Goal: Information Seeking & Learning: Compare options

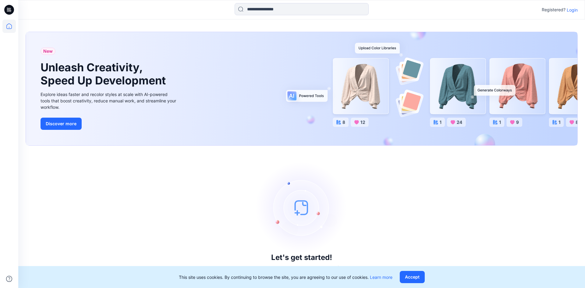
click at [573, 8] on p "Login" at bounding box center [572, 10] width 11 height 6
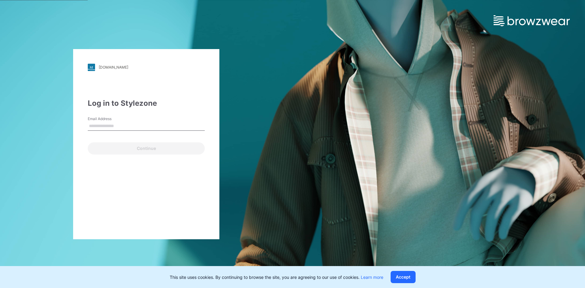
type input "**********"
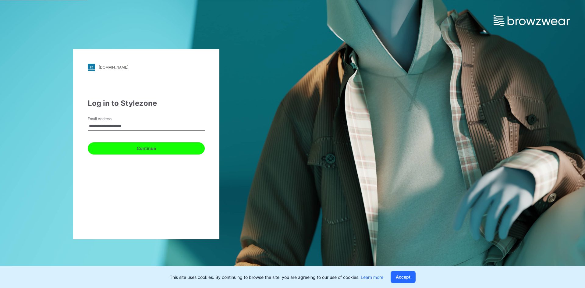
click at [139, 152] on button "Continue" at bounding box center [146, 148] width 117 height 12
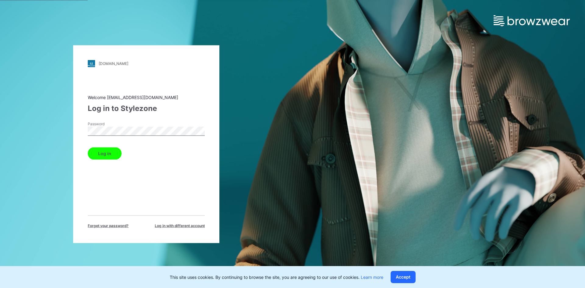
click at [107, 154] on button "Log in" at bounding box center [105, 153] width 34 height 12
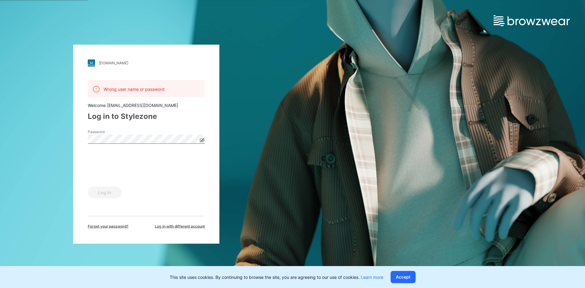
click at [200, 140] on icon at bounding box center [202, 139] width 5 height 3
click at [103, 194] on button "Log in" at bounding box center [105, 192] width 34 height 12
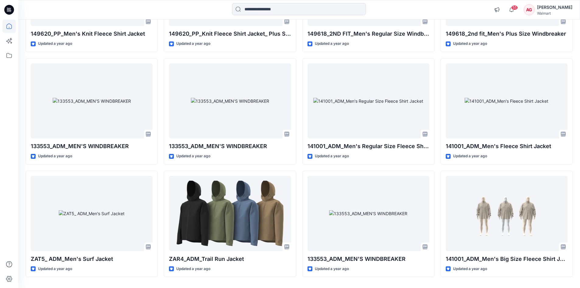
scroll to position [3196, 0]
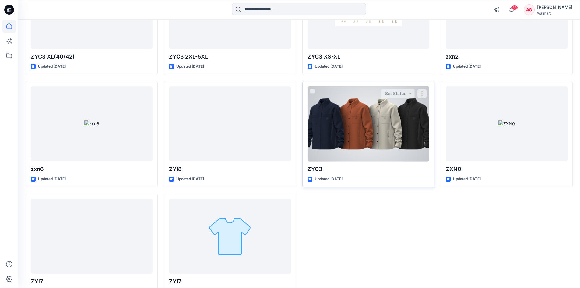
scroll to position [4861, 0]
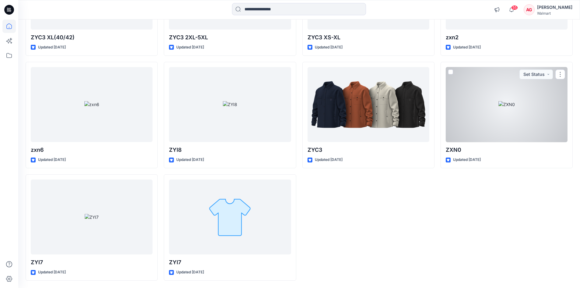
click at [513, 89] on div at bounding box center [507, 104] width 122 height 75
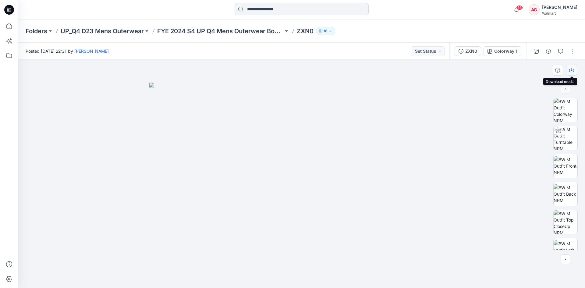
click at [569, 71] on button "button" at bounding box center [571, 70] width 11 height 11
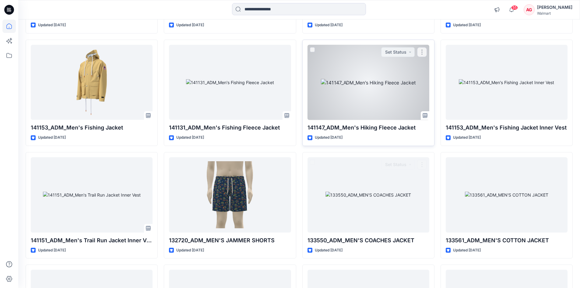
scroll to position [3734, 0]
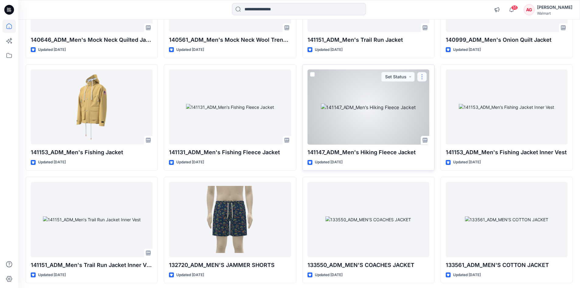
click at [427, 76] on button "button" at bounding box center [422, 77] width 10 height 10
click at [341, 101] on div at bounding box center [369, 106] width 122 height 75
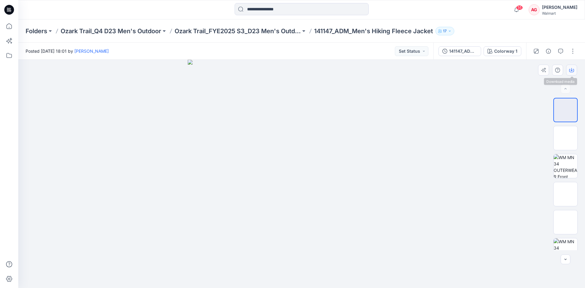
click at [571, 70] on icon "button" at bounding box center [571, 69] width 2 height 3
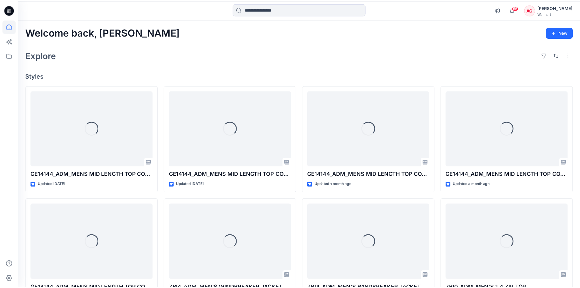
scroll to position [3734, 0]
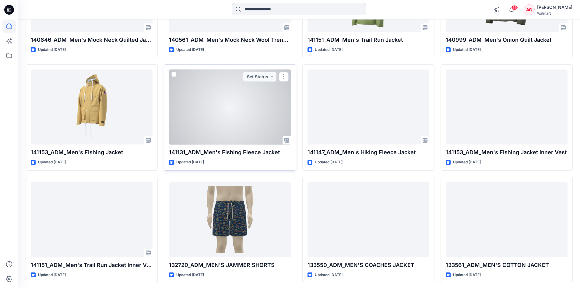
click at [237, 114] on div at bounding box center [230, 106] width 122 height 75
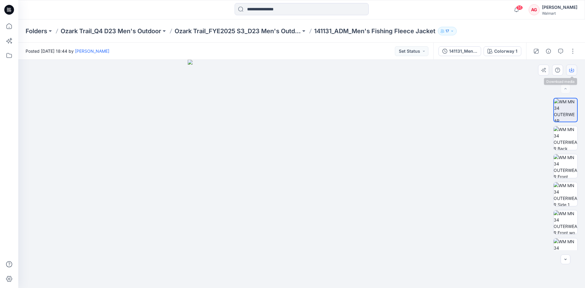
click at [572, 72] on icon "button" at bounding box center [571, 70] width 5 height 3
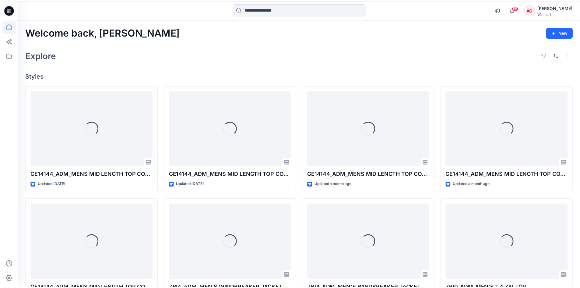
scroll to position [3734, 0]
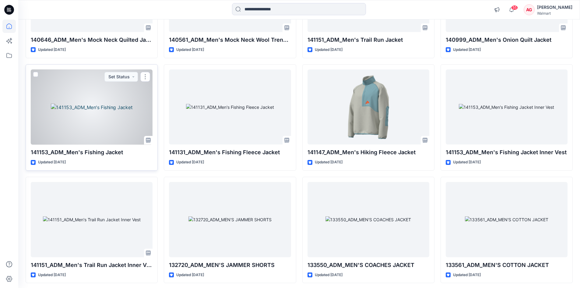
click at [111, 121] on div at bounding box center [92, 106] width 122 height 75
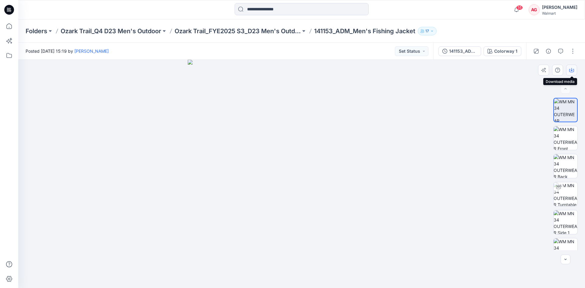
click at [570, 70] on icon "button" at bounding box center [571, 70] width 5 height 5
click at [564, 137] on img at bounding box center [566, 138] width 24 height 24
click at [572, 69] on icon "button" at bounding box center [571, 70] width 5 height 5
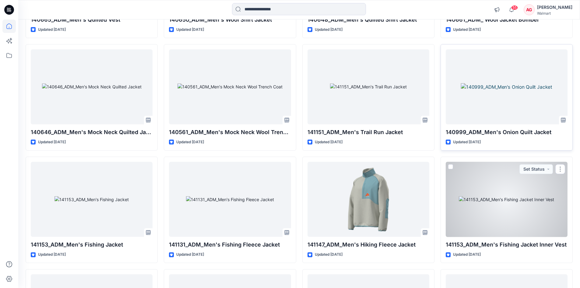
scroll to position [3612, 0]
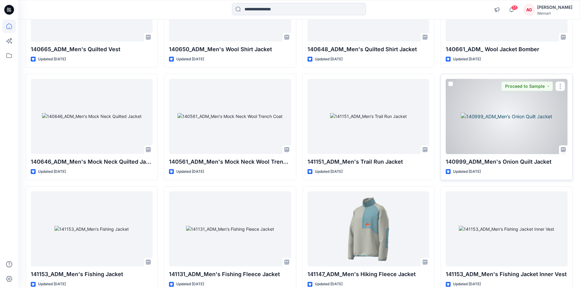
click at [513, 136] on div at bounding box center [507, 116] width 122 height 75
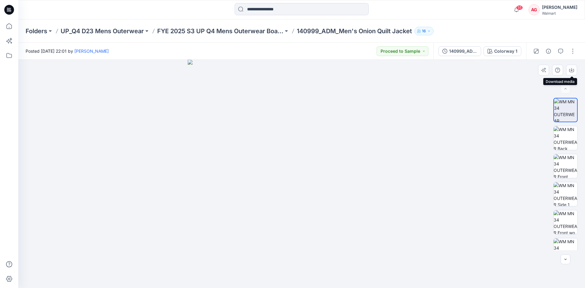
drag, startPoint x: 573, startPoint y: 70, endPoint x: 509, endPoint y: 62, distance: 64.2
click at [572, 70] on icon "button" at bounding box center [571, 70] width 5 height 5
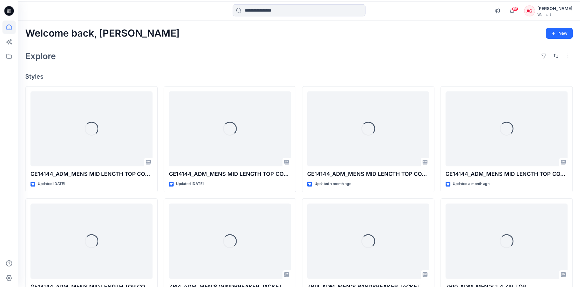
scroll to position [3612, 0]
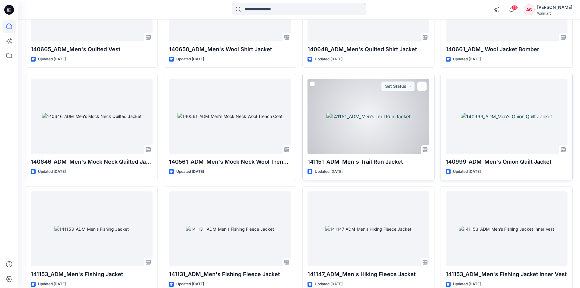
click at [357, 134] on div at bounding box center [369, 116] width 122 height 75
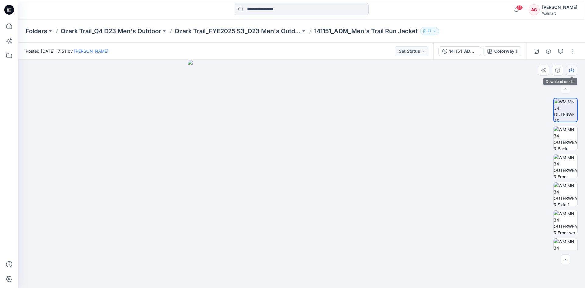
click at [569, 69] on button "button" at bounding box center [571, 70] width 11 height 11
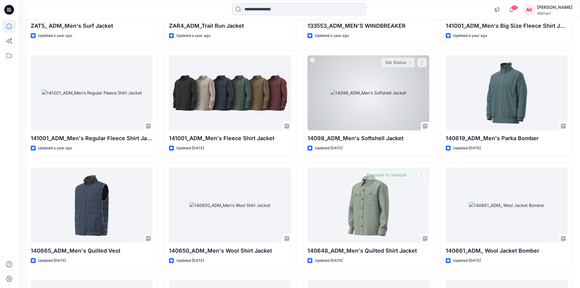
scroll to position [3338, 0]
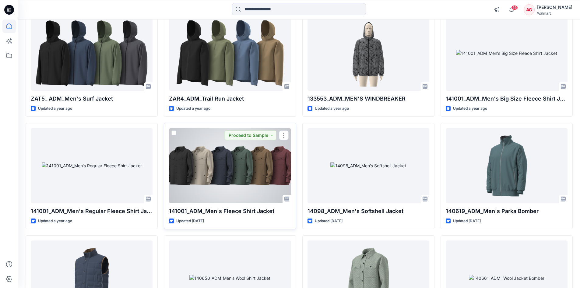
click at [244, 174] on div at bounding box center [230, 165] width 122 height 75
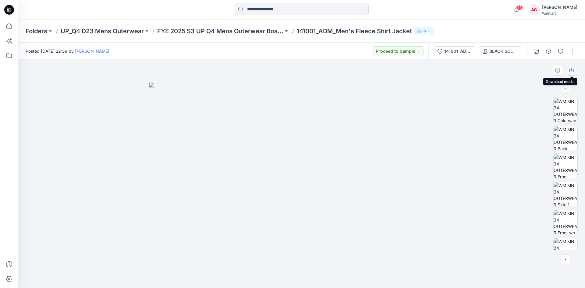
click at [573, 69] on icon "button" at bounding box center [571, 70] width 5 height 5
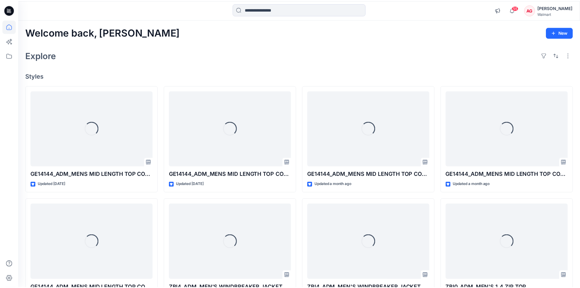
scroll to position [3338, 0]
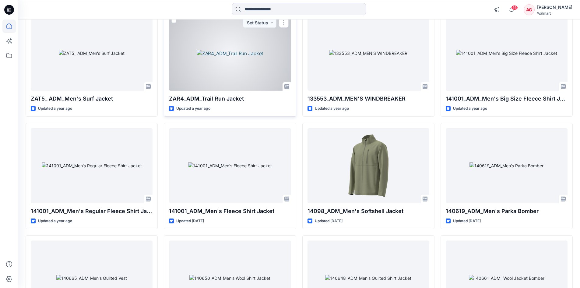
click at [261, 62] on div at bounding box center [230, 53] width 122 height 75
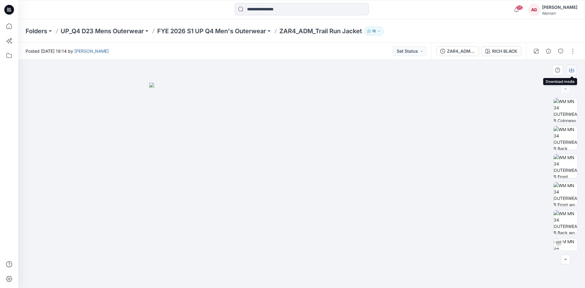
click at [568, 69] on button "button" at bounding box center [571, 70] width 11 height 11
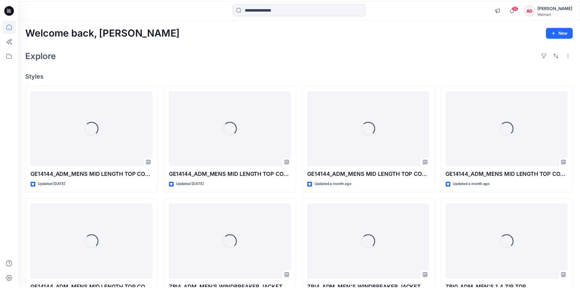
scroll to position [3338, 0]
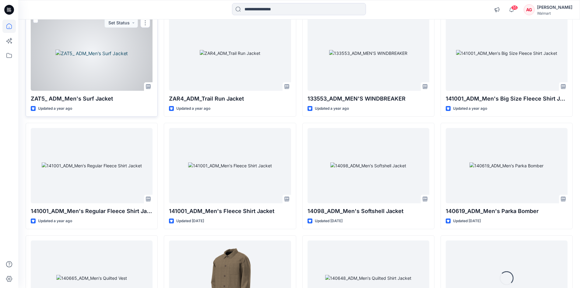
click at [107, 63] on div at bounding box center [92, 53] width 122 height 75
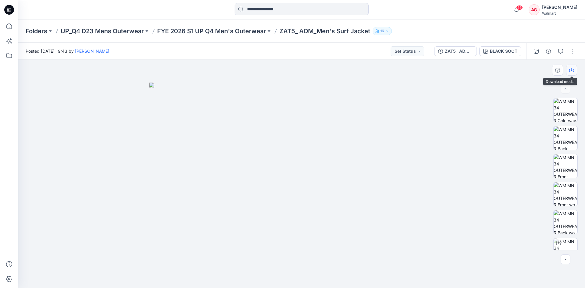
click at [573, 66] on button "button" at bounding box center [571, 70] width 11 height 11
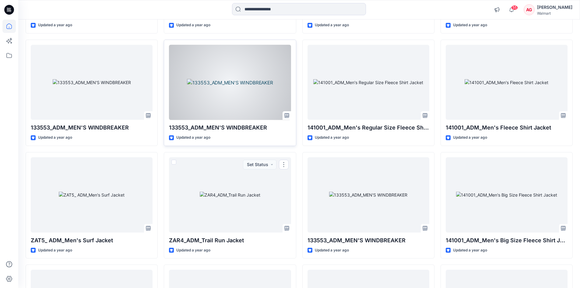
scroll to position [3185, 0]
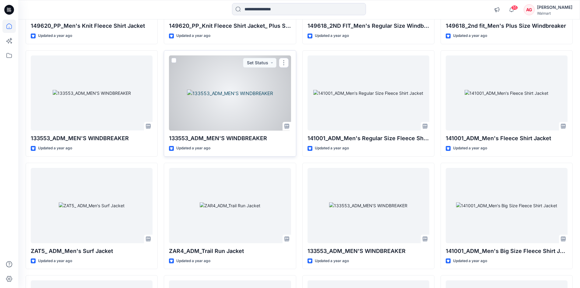
click at [255, 98] on div at bounding box center [230, 92] width 122 height 75
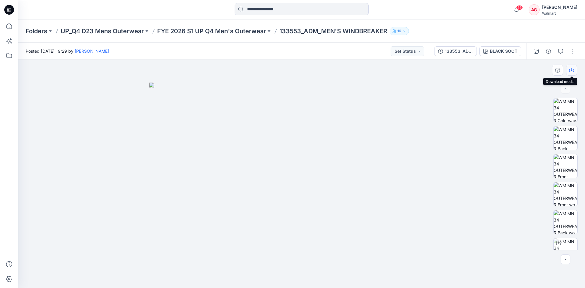
click at [572, 73] on button "button" at bounding box center [571, 70] width 11 height 11
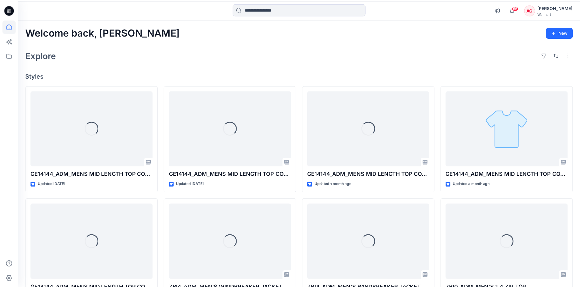
scroll to position [3185, 0]
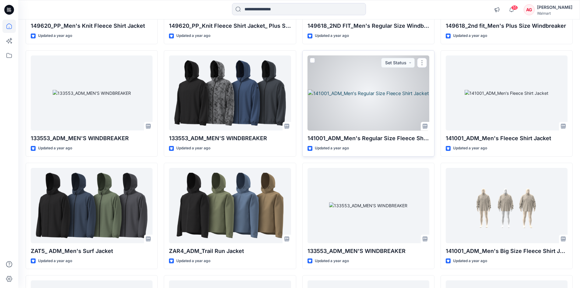
click at [392, 116] on div at bounding box center [369, 92] width 122 height 75
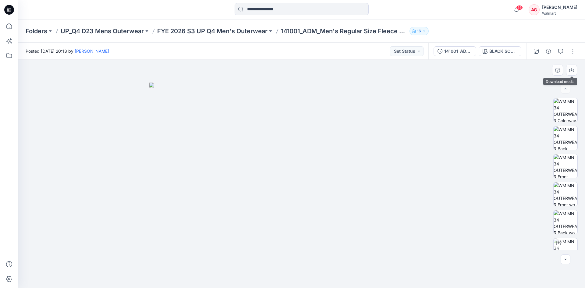
drag, startPoint x: 571, startPoint y: 72, endPoint x: 563, endPoint y: 71, distance: 8.0
click at [571, 72] on icon "button" at bounding box center [571, 70] width 5 height 5
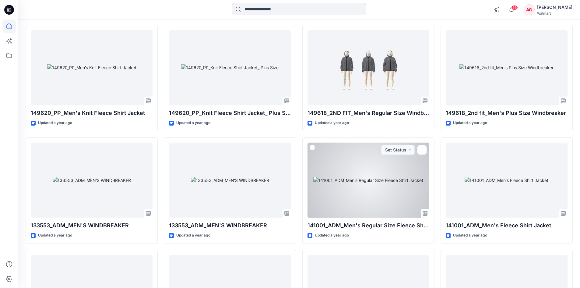
scroll to position [3063, 0]
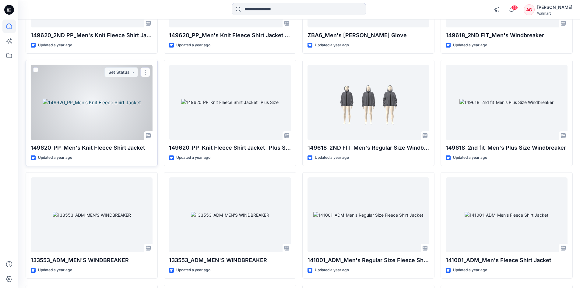
click at [112, 100] on div at bounding box center [92, 102] width 122 height 75
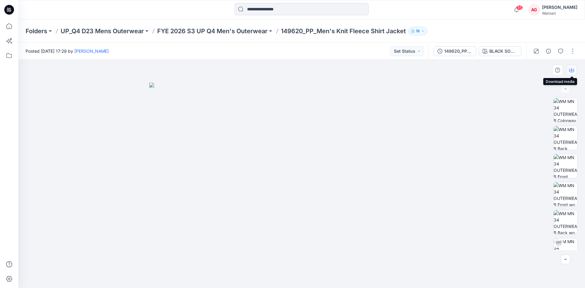
click at [572, 70] on icon "button" at bounding box center [571, 69] width 2 height 3
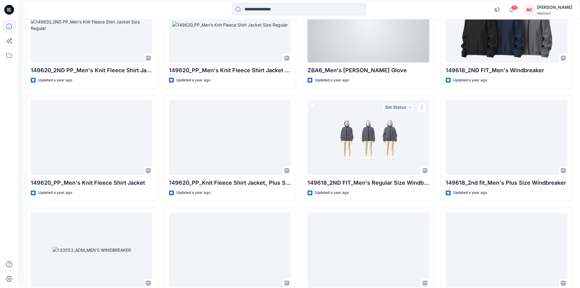
scroll to position [2941, 0]
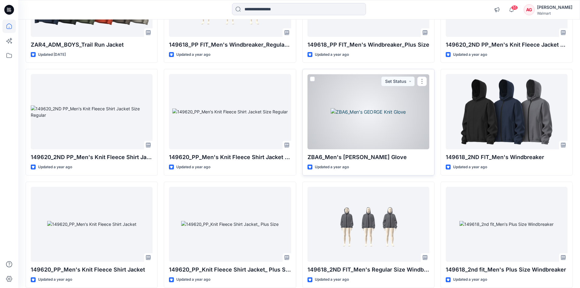
click at [392, 120] on div at bounding box center [369, 111] width 122 height 75
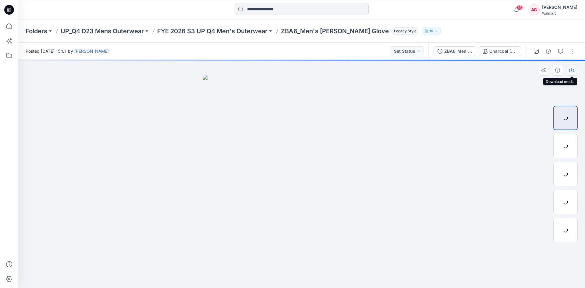
click at [575, 69] on button "button" at bounding box center [571, 70] width 11 height 11
click at [568, 177] on div at bounding box center [565, 174] width 24 height 24
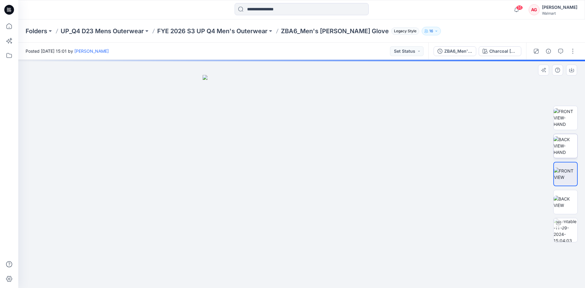
click at [568, 155] on img at bounding box center [566, 145] width 24 height 19
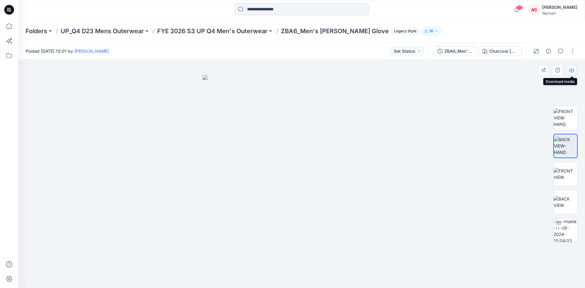
click at [576, 70] on button "button" at bounding box center [571, 70] width 11 height 11
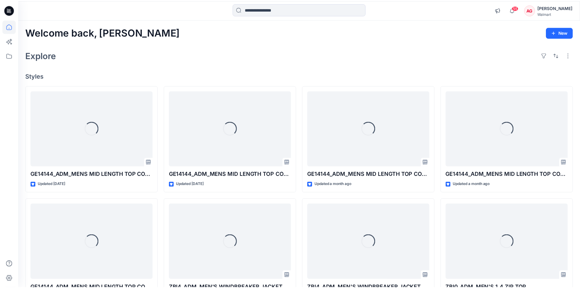
scroll to position [2941, 0]
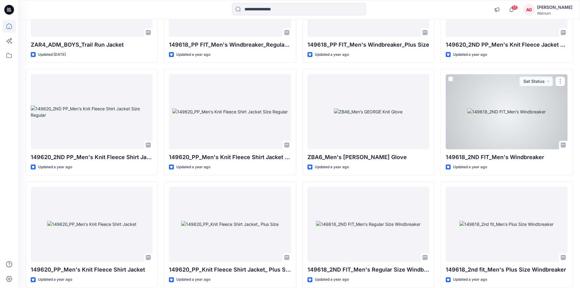
click at [510, 118] on div at bounding box center [507, 111] width 122 height 75
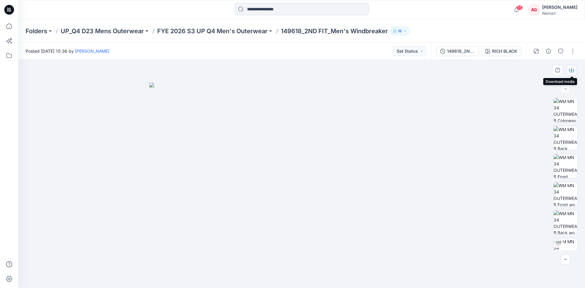
click at [574, 69] on icon "button" at bounding box center [571, 70] width 5 height 3
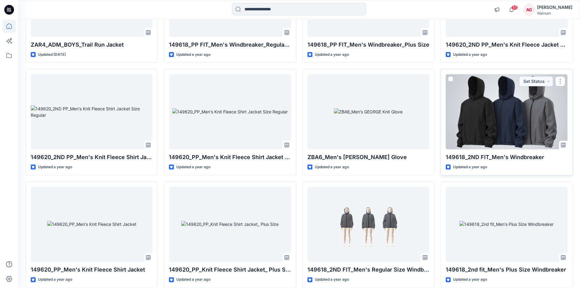
scroll to position [2850, 0]
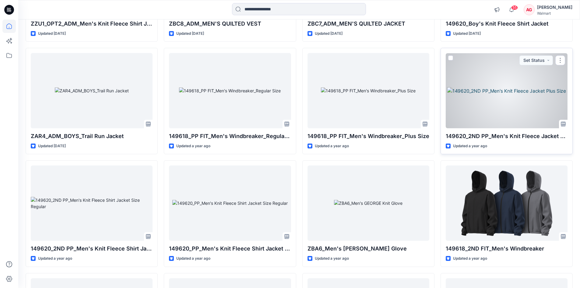
click at [499, 117] on div at bounding box center [507, 90] width 122 height 75
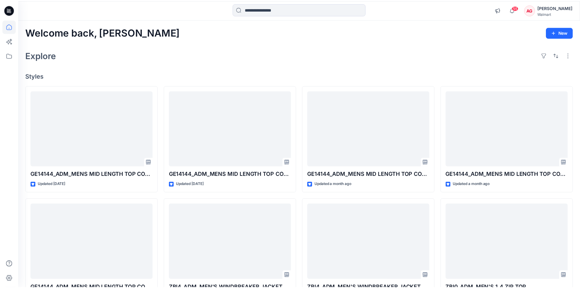
scroll to position [2850, 0]
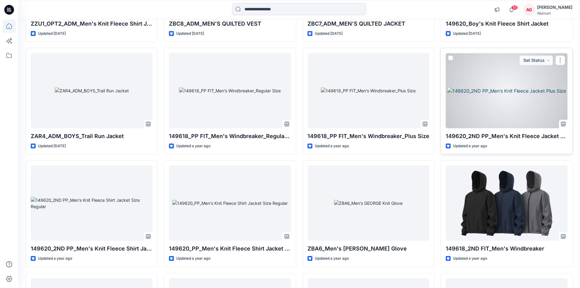
click at [497, 101] on div at bounding box center [507, 90] width 122 height 75
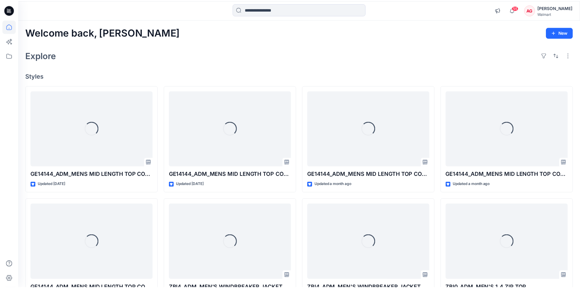
scroll to position [2850, 0]
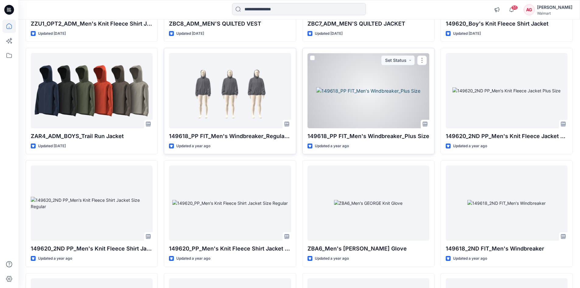
click at [371, 104] on div at bounding box center [369, 90] width 122 height 75
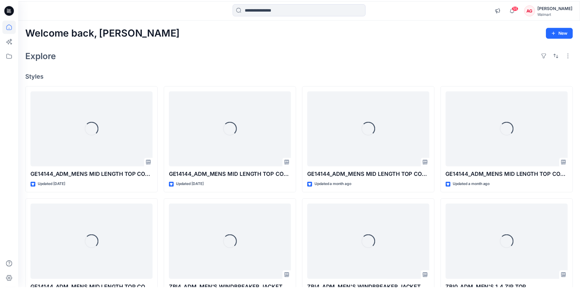
scroll to position [2850, 0]
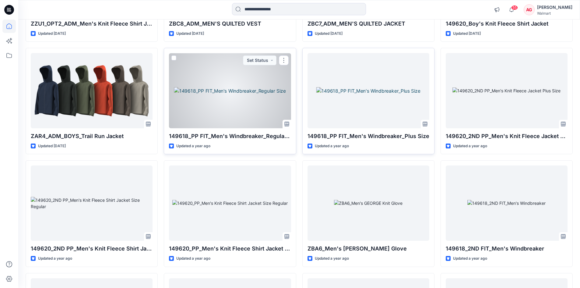
click at [233, 101] on div at bounding box center [230, 90] width 122 height 75
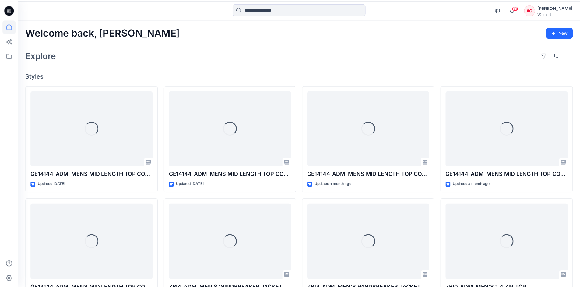
scroll to position [2850, 0]
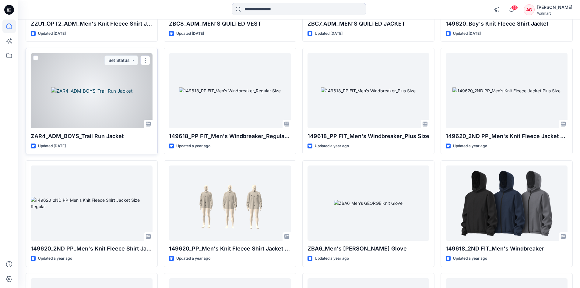
click at [79, 82] on div at bounding box center [92, 90] width 122 height 75
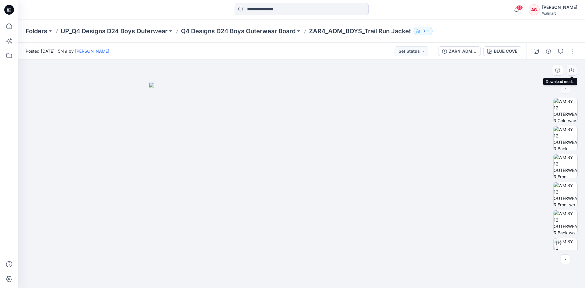
click at [572, 67] on button "button" at bounding box center [571, 70] width 11 height 11
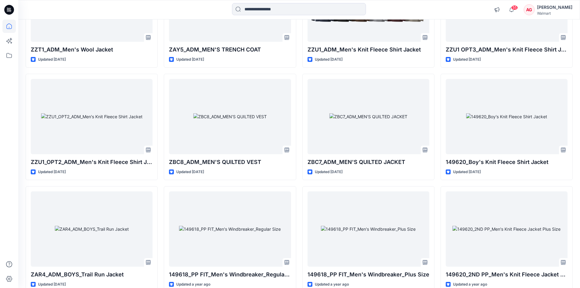
scroll to position [2650, 0]
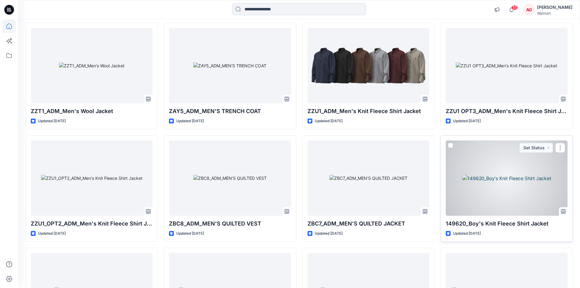
click at [491, 169] on div at bounding box center [507, 177] width 122 height 75
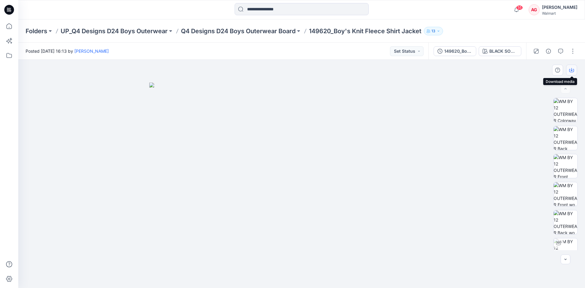
click at [570, 70] on icon "button" at bounding box center [571, 70] width 5 height 5
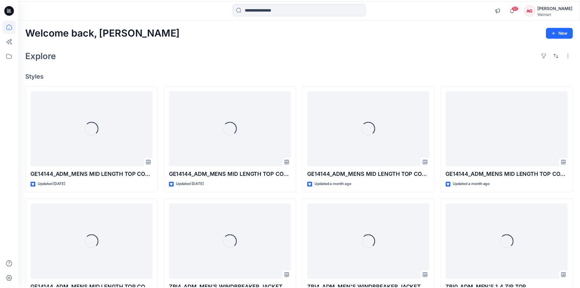
scroll to position [2650, 0]
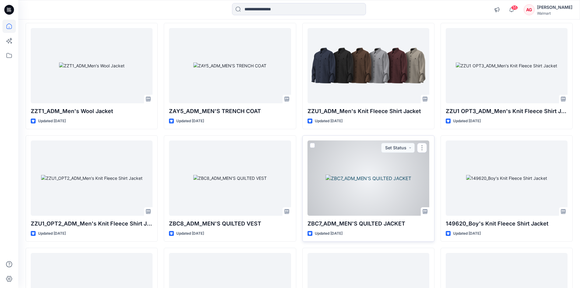
click at [382, 180] on div at bounding box center [369, 177] width 122 height 75
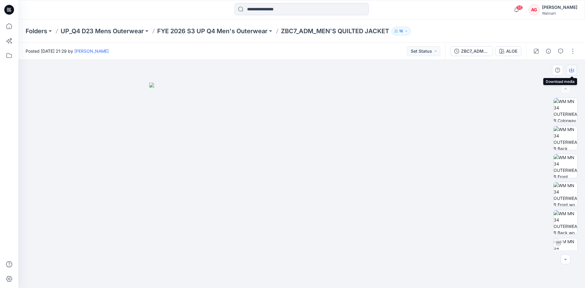
click at [570, 70] on icon "button" at bounding box center [571, 70] width 5 height 5
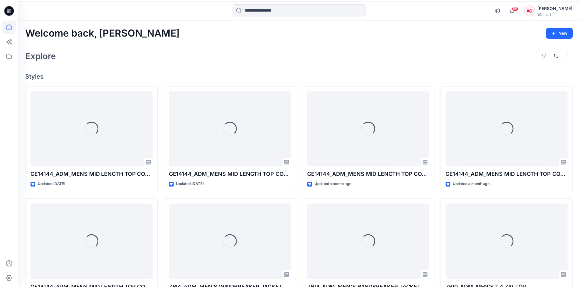
scroll to position [2650, 0]
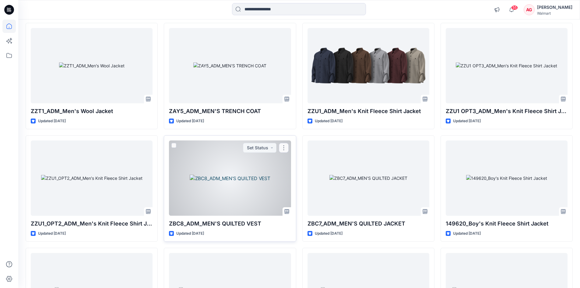
click at [245, 174] on div at bounding box center [230, 177] width 122 height 75
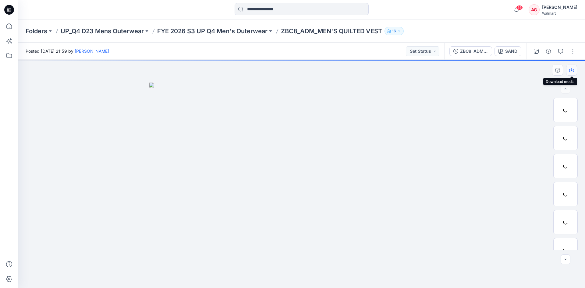
click at [570, 70] on icon "button" at bounding box center [571, 70] width 5 height 5
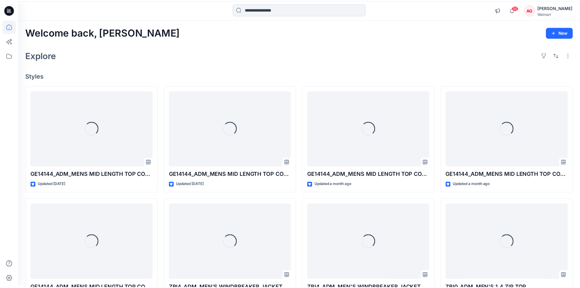
scroll to position [2650, 0]
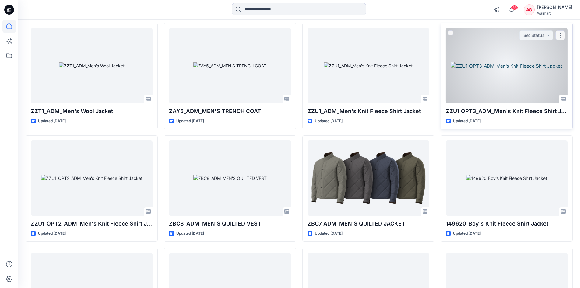
click at [525, 69] on div at bounding box center [507, 65] width 122 height 75
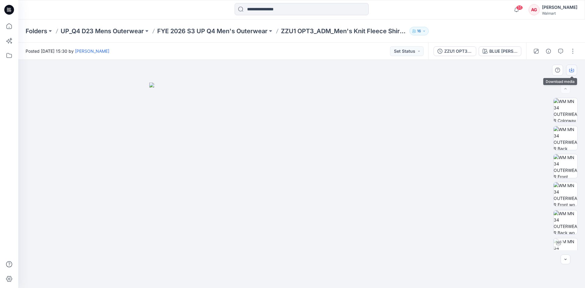
click at [574, 68] on icon "button" at bounding box center [571, 70] width 5 height 5
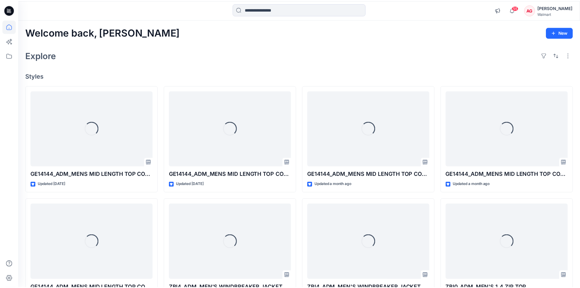
scroll to position [2650, 0]
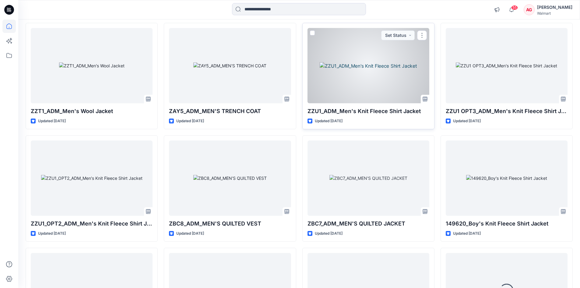
click at [377, 82] on div at bounding box center [369, 65] width 122 height 75
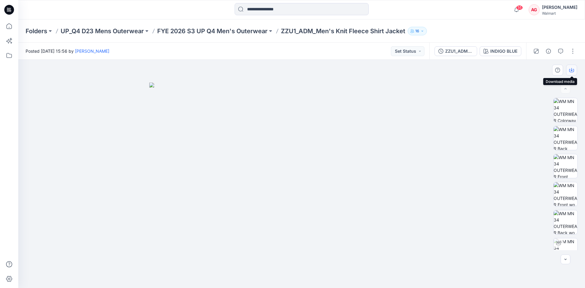
click at [574, 70] on icon "button" at bounding box center [571, 70] width 5 height 3
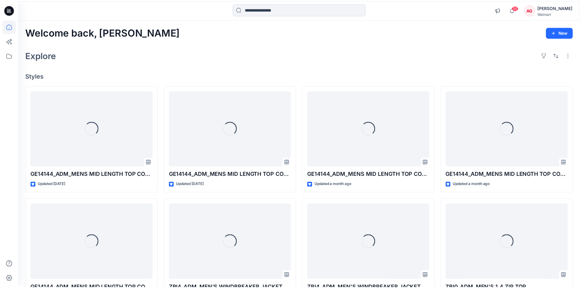
scroll to position [2650, 0]
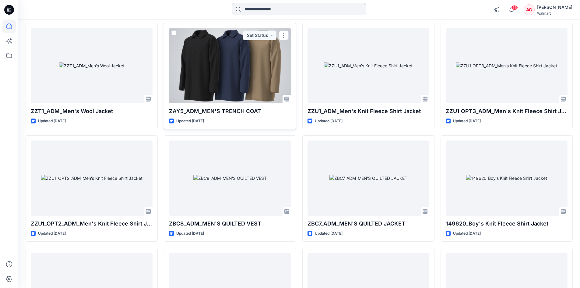
click at [238, 78] on div at bounding box center [230, 65] width 122 height 75
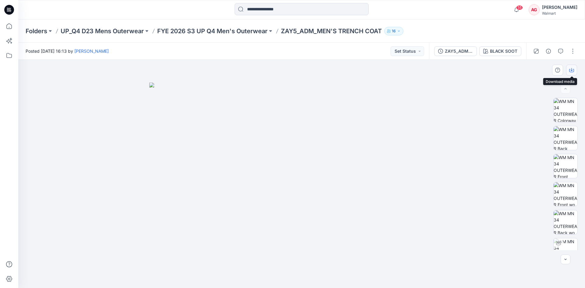
click at [574, 67] on button "button" at bounding box center [571, 70] width 11 height 11
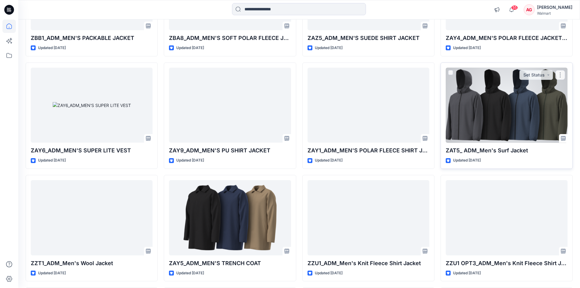
scroll to position [2498, 0]
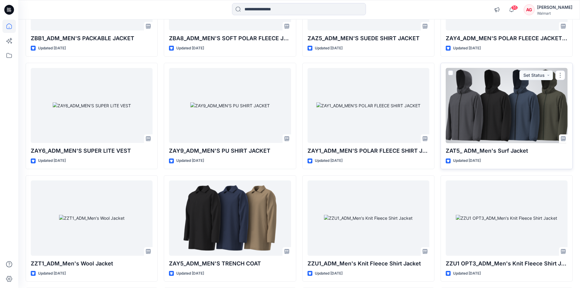
click at [541, 115] on div at bounding box center [507, 105] width 122 height 75
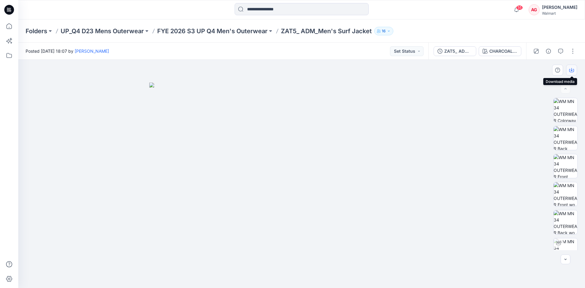
click at [573, 69] on icon "button" at bounding box center [571, 70] width 5 height 5
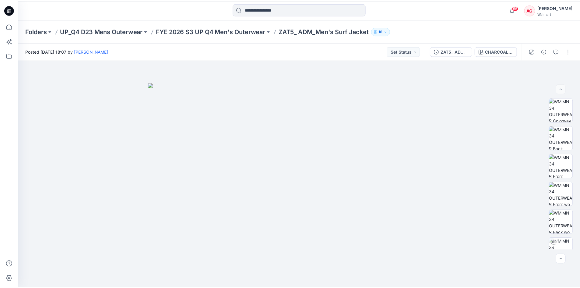
scroll to position [2498, 0]
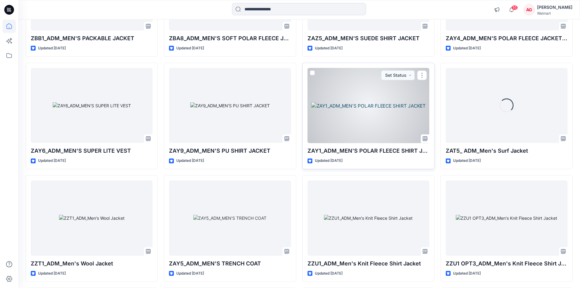
click at [381, 101] on div at bounding box center [369, 105] width 122 height 75
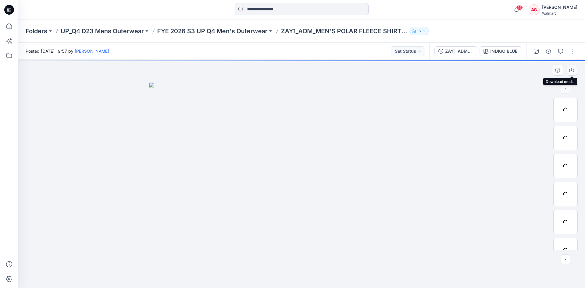
click at [570, 69] on icon "button" at bounding box center [571, 70] width 5 height 5
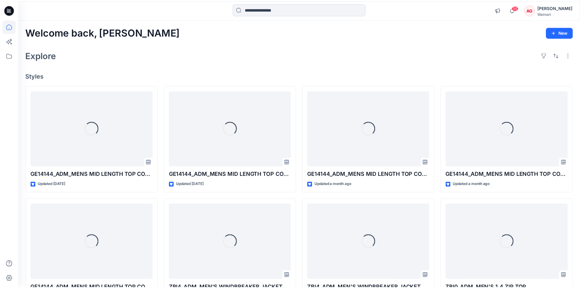
scroll to position [2498, 0]
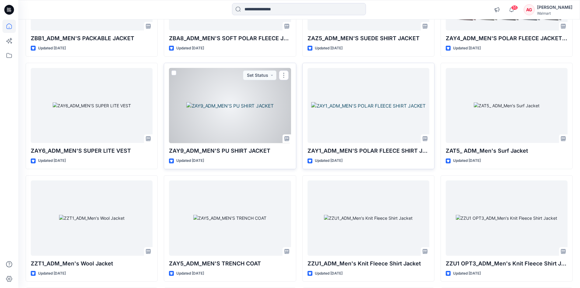
click at [261, 106] on div at bounding box center [230, 105] width 122 height 75
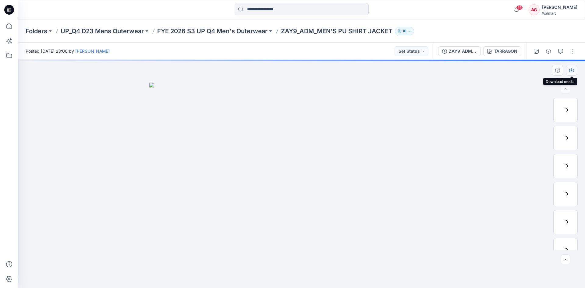
click at [570, 70] on icon "button" at bounding box center [571, 70] width 5 height 5
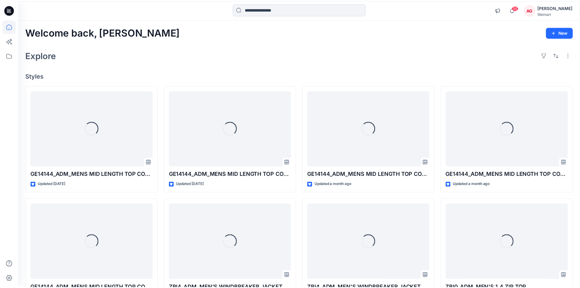
scroll to position [2498, 0]
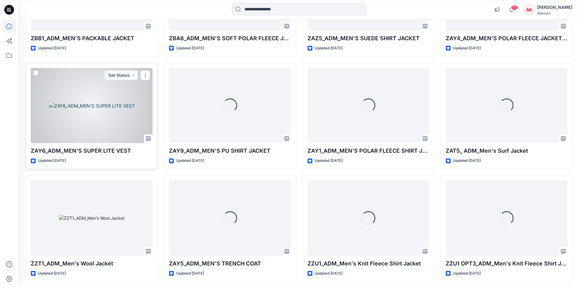
click at [120, 120] on div at bounding box center [92, 105] width 122 height 75
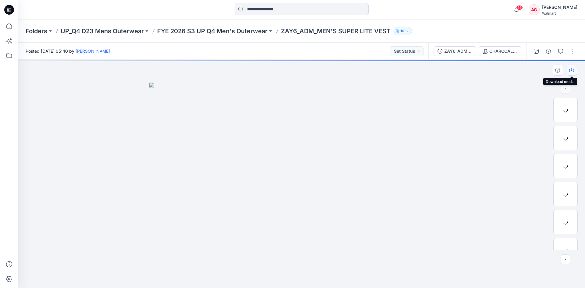
click at [570, 69] on icon "button" at bounding box center [571, 70] width 5 height 5
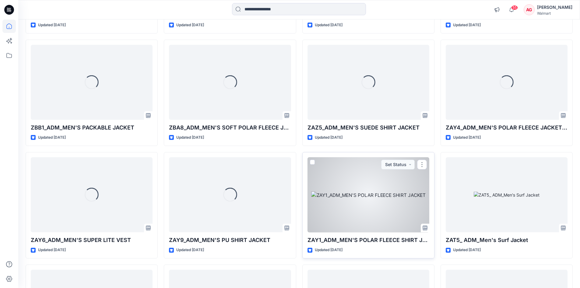
scroll to position [2406, 0]
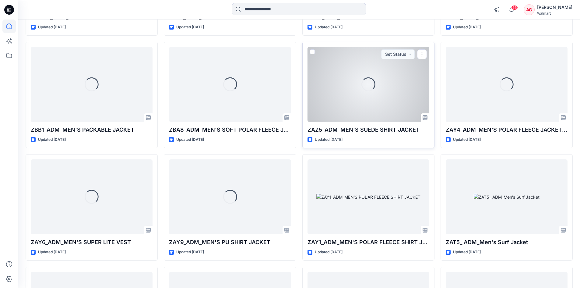
click at [396, 96] on div "Loading..." at bounding box center [369, 84] width 122 height 75
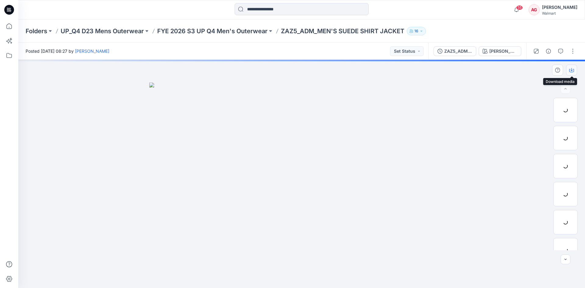
click at [571, 70] on icon "button" at bounding box center [571, 70] width 5 height 5
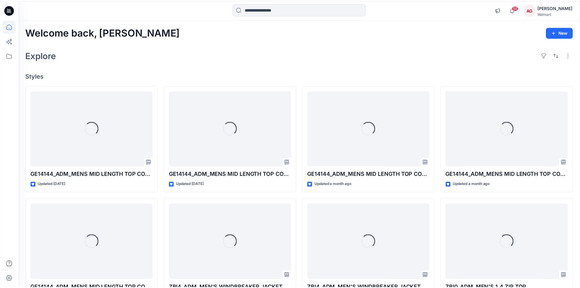
scroll to position [2406, 0]
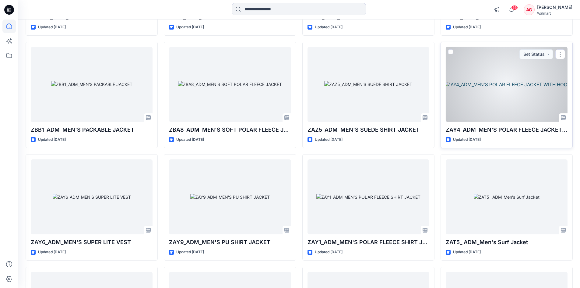
click at [508, 90] on div at bounding box center [507, 84] width 122 height 75
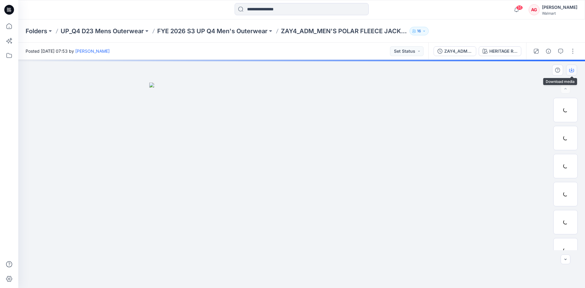
click at [573, 69] on icon "button" at bounding box center [571, 70] width 5 height 5
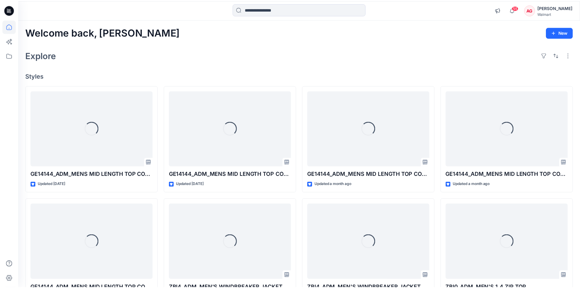
scroll to position [2406, 0]
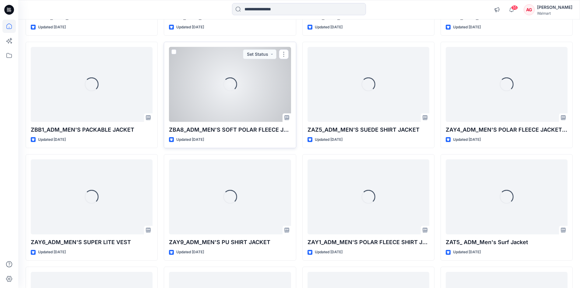
click at [240, 104] on div "Loading..." at bounding box center [230, 84] width 122 height 75
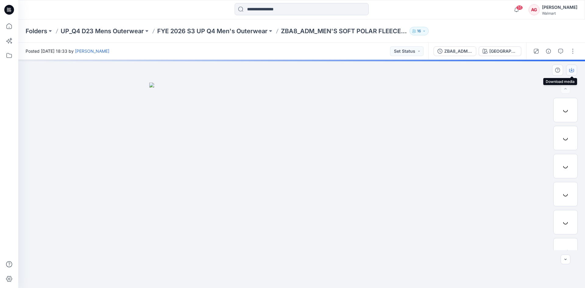
click at [573, 70] on icon "button" at bounding box center [571, 70] width 5 height 5
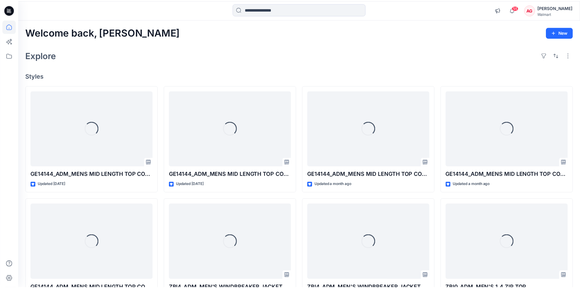
scroll to position [2406, 0]
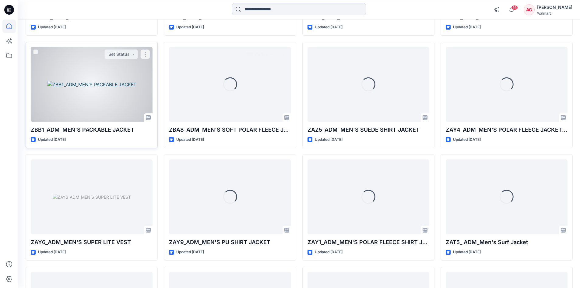
click at [101, 92] on div at bounding box center [92, 84] width 122 height 75
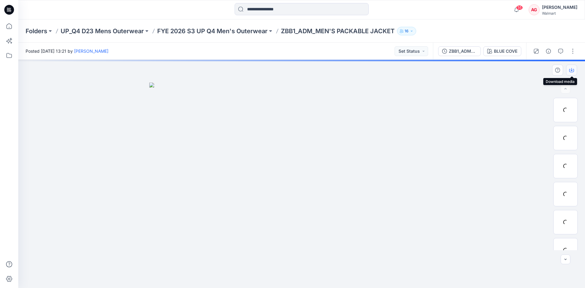
click at [571, 71] on icon "button" at bounding box center [571, 70] width 5 height 5
click at [566, 158] on div at bounding box center [565, 166] width 24 height 24
click at [571, 67] on button "button" at bounding box center [571, 70] width 11 height 11
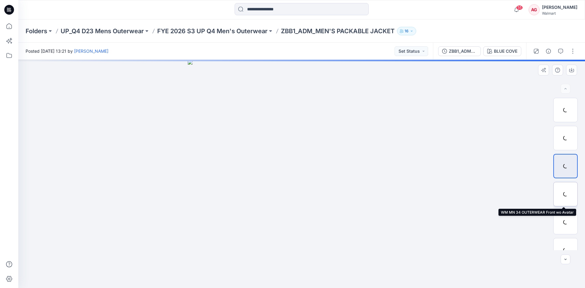
drag, startPoint x: 563, startPoint y: 200, endPoint x: 564, endPoint y: 197, distance: 3.9
click at [563, 200] on div at bounding box center [565, 194] width 24 height 24
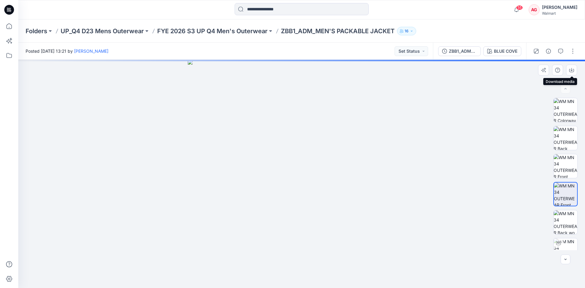
drag, startPoint x: 570, startPoint y: 69, endPoint x: 572, endPoint y: 80, distance: 10.6
click at [570, 69] on icon "button" at bounding box center [571, 70] width 5 height 5
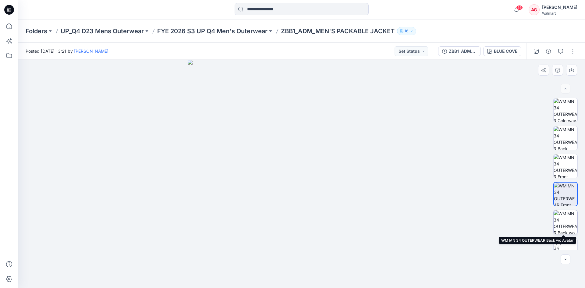
click at [570, 216] on img at bounding box center [566, 222] width 24 height 24
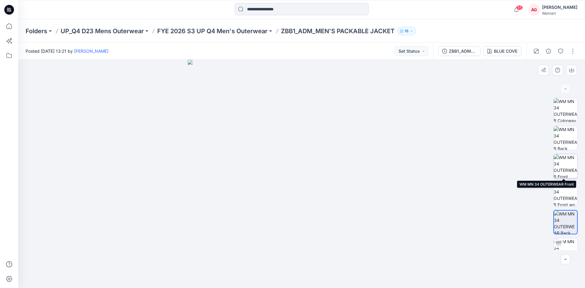
click at [564, 168] on img at bounding box center [566, 166] width 24 height 24
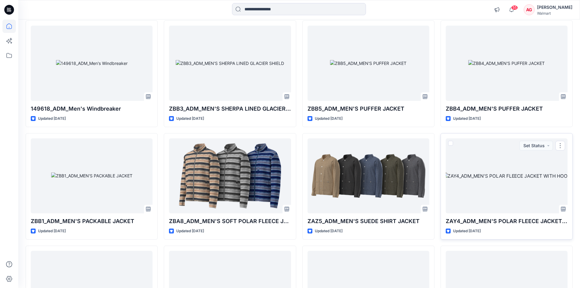
scroll to position [2284, 0]
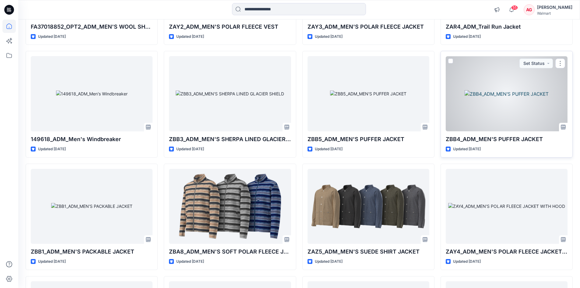
click at [501, 94] on div at bounding box center [507, 93] width 122 height 75
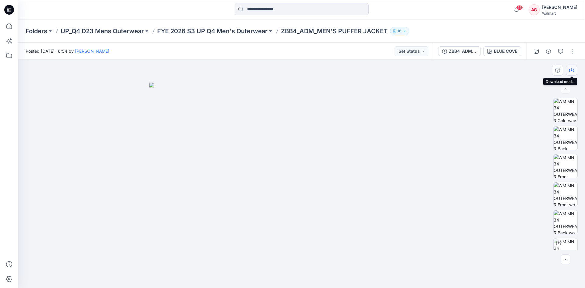
click at [571, 67] on button "button" at bounding box center [571, 70] width 11 height 11
click at [564, 187] on img at bounding box center [566, 194] width 24 height 24
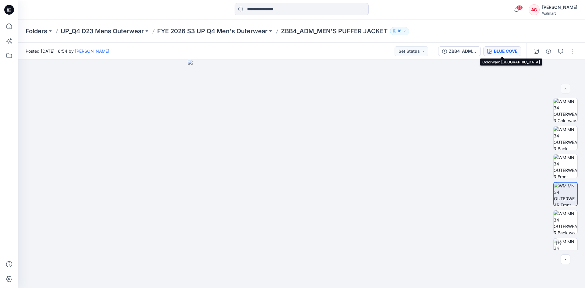
click at [504, 48] on div "BLUE COVE" at bounding box center [505, 51] width 23 height 7
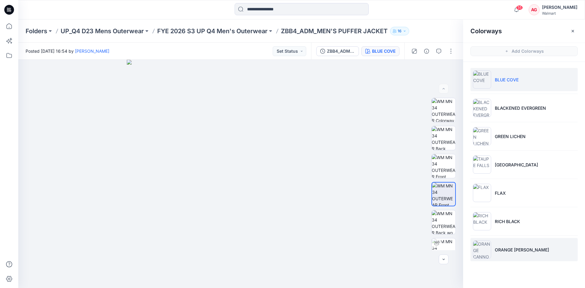
click at [504, 247] on p "ORANGE CANNON" at bounding box center [522, 250] width 54 height 6
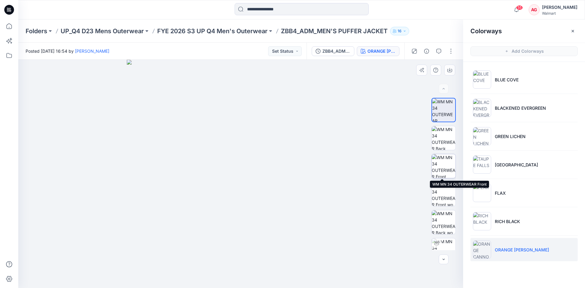
click at [438, 162] on img at bounding box center [444, 166] width 24 height 24
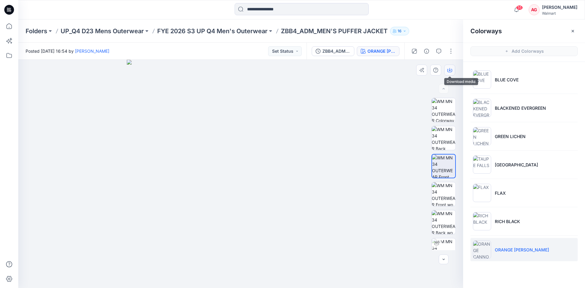
click at [451, 69] on icon "button" at bounding box center [449, 70] width 5 height 5
click at [439, 136] on img at bounding box center [444, 138] width 24 height 24
click at [451, 70] on icon "button" at bounding box center [450, 69] width 2 height 3
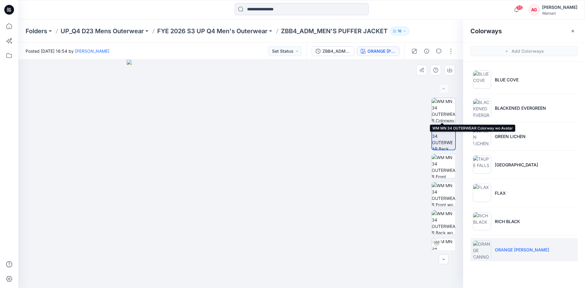
click at [442, 116] on img at bounding box center [444, 110] width 24 height 24
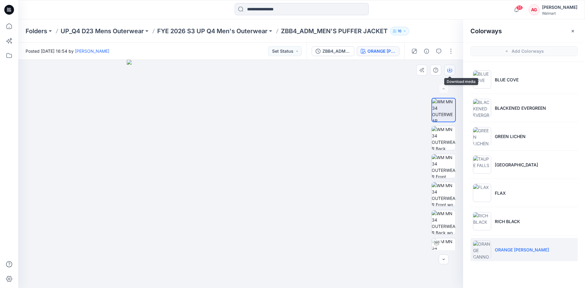
click at [447, 69] on icon "button" at bounding box center [449, 70] width 5 height 5
click at [443, 193] on img at bounding box center [444, 194] width 24 height 24
click at [450, 68] on icon "button" at bounding box center [449, 70] width 5 height 5
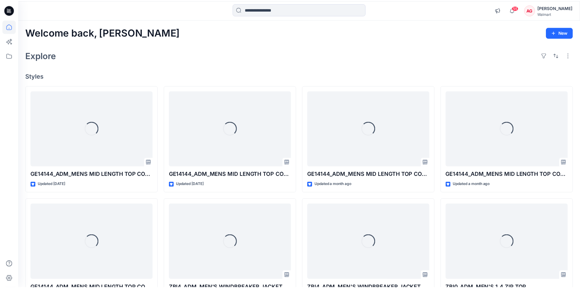
scroll to position [2284, 0]
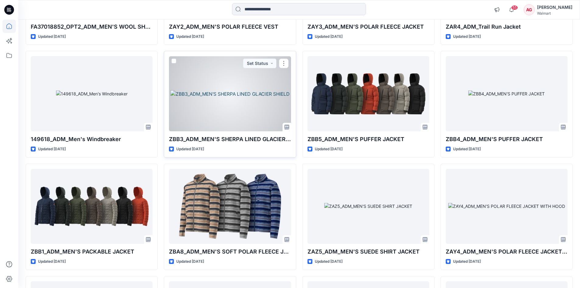
click at [266, 107] on div at bounding box center [230, 93] width 122 height 75
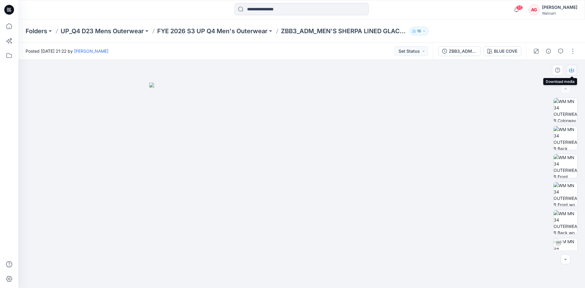
click at [571, 70] on icon "button" at bounding box center [571, 70] width 5 height 5
click at [566, 165] on img at bounding box center [566, 166] width 24 height 24
click at [500, 51] on div "BLUE COVE" at bounding box center [505, 51] width 23 height 7
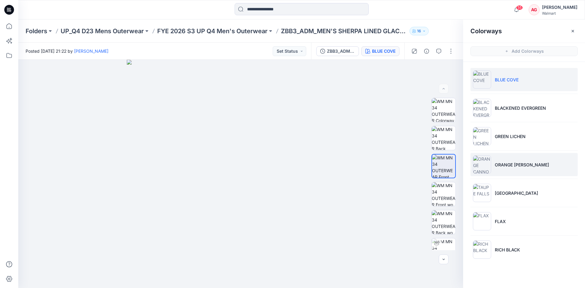
click at [501, 165] on p "ORANGE CANNON" at bounding box center [522, 165] width 54 height 6
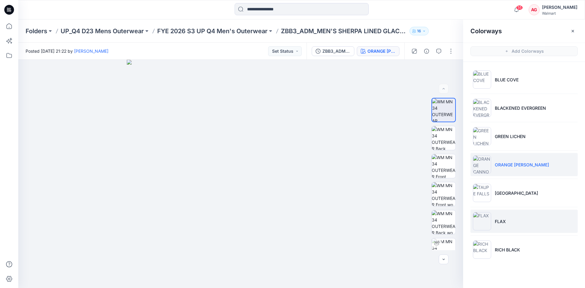
click at [495, 220] on p "FLAX" at bounding box center [500, 221] width 11 height 6
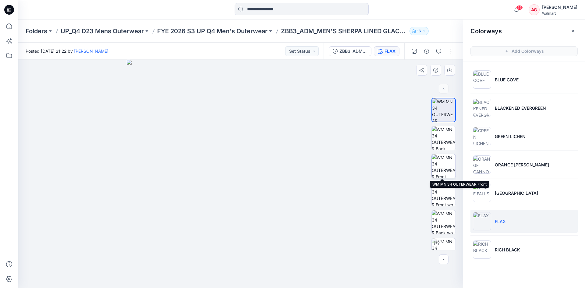
click at [443, 164] on img at bounding box center [444, 166] width 24 height 24
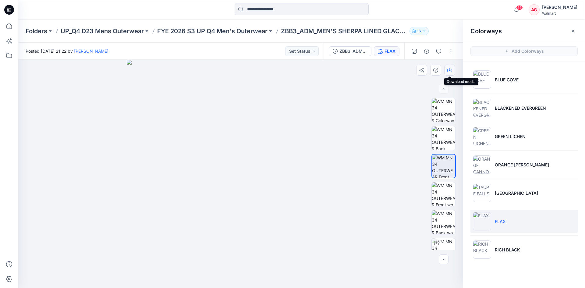
click at [449, 69] on icon "button" at bounding box center [449, 70] width 5 height 5
click at [442, 134] on img at bounding box center [444, 138] width 24 height 24
click at [449, 72] on icon "button" at bounding box center [449, 70] width 5 height 5
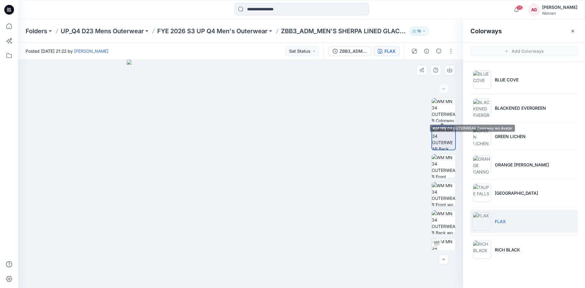
drag, startPoint x: 442, startPoint y: 107, endPoint x: 447, endPoint y: 84, distance: 23.4
click at [442, 107] on img at bounding box center [444, 110] width 24 height 24
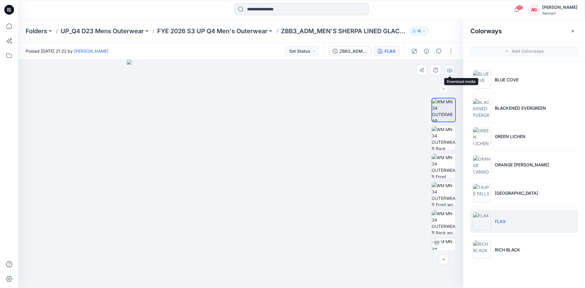
click at [449, 69] on icon "button" at bounding box center [449, 70] width 5 height 5
click at [572, 30] on icon "button" at bounding box center [572, 31] width 5 height 5
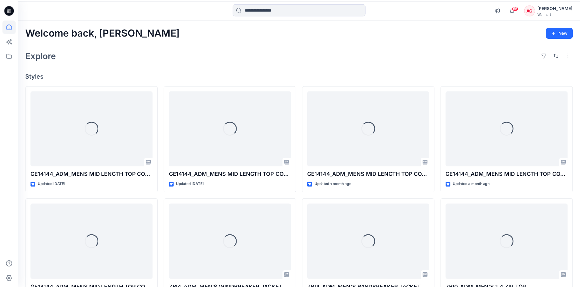
scroll to position [2284, 0]
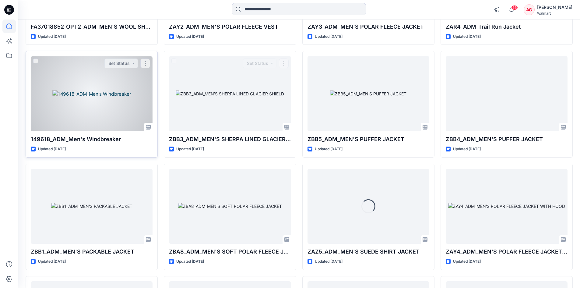
click at [127, 115] on div at bounding box center [92, 93] width 122 height 75
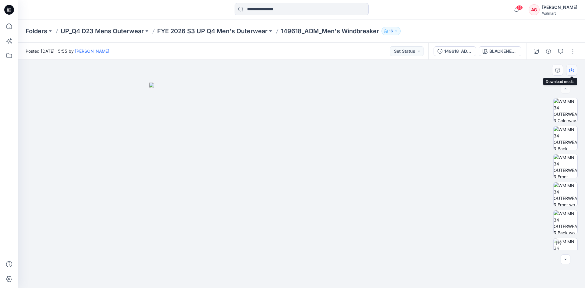
click at [572, 71] on icon "button" at bounding box center [571, 69] width 2 height 3
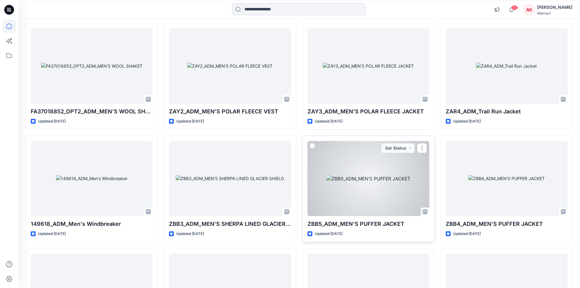
scroll to position [2163, 0]
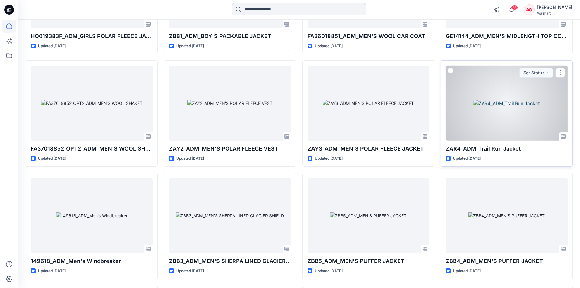
click at [500, 107] on div at bounding box center [507, 103] width 122 height 75
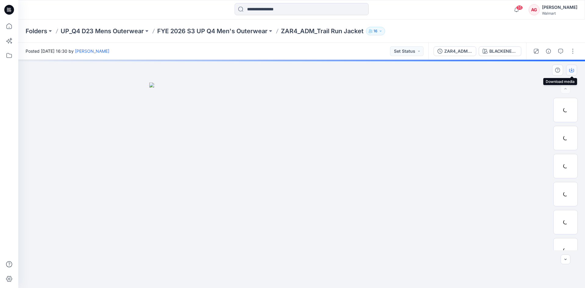
click at [570, 74] on button "button" at bounding box center [571, 70] width 11 height 11
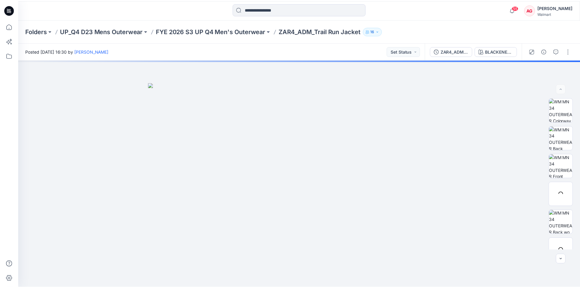
scroll to position [2163, 0]
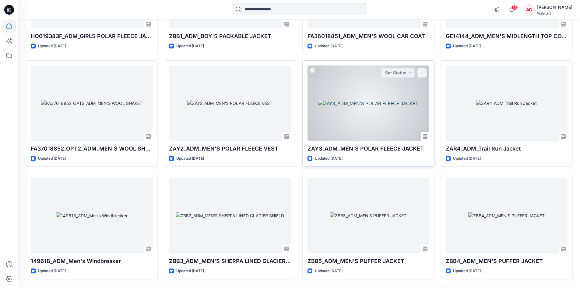
click at [403, 96] on div at bounding box center [369, 103] width 122 height 75
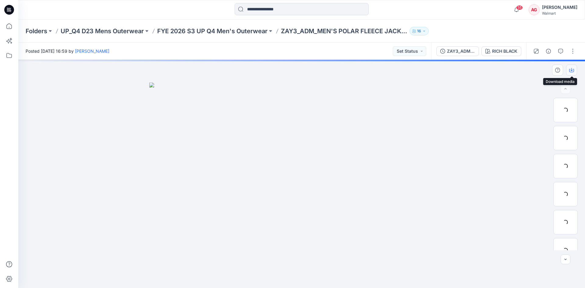
click at [574, 73] on button "button" at bounding box center [571, 70] width 11 height 11
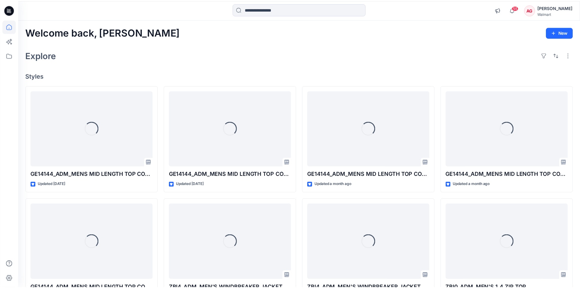
scroll to position [2163, 0]
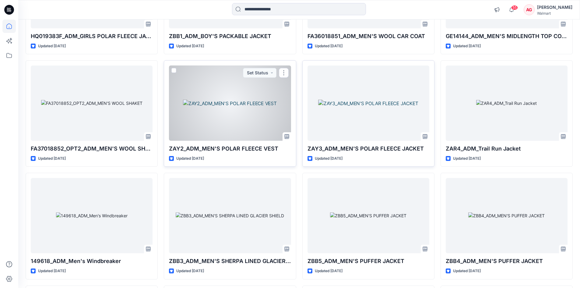
click at [241, 101] on div at bounding box center [230, 103] width 122 height 75
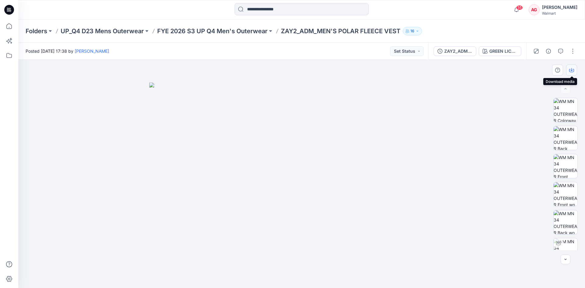
click at [571, 68] on icon "button" at bounding box center [571, 70] width 5 height 5
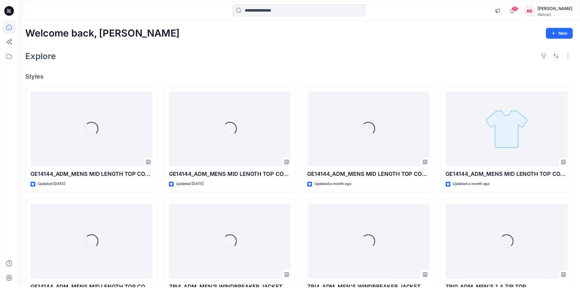
scroll to position [2163, 0]
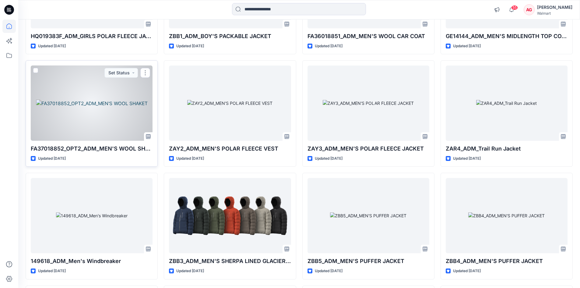
click at [133, 106] on div at bounding box center [92, 103] width 122 height 75
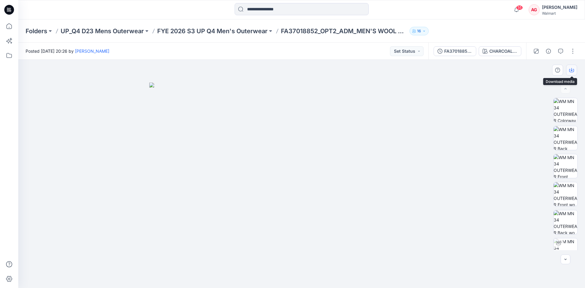
click at [573, 70] on icon "button" at bounding box center [571, 70] width 5 height 5
click at [563, 162] on img at bounding box center [566, 166] width 24 height 24
click at [573, 68] on icon "button" at bounding box center [571, 70] width 5 height 5
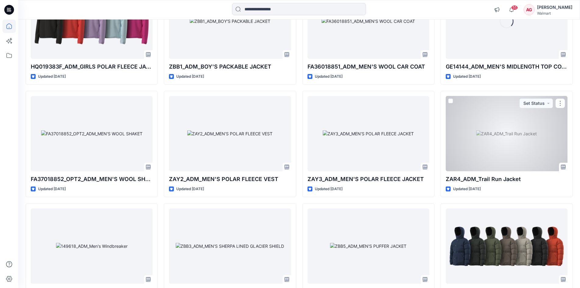
scroll to position [2041, 0]
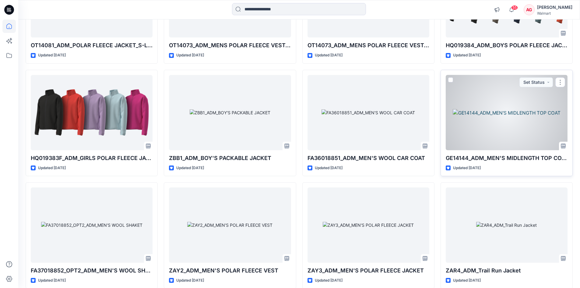
click at [502, 113] on div at bounding box center [507, 112] width 122 height 75
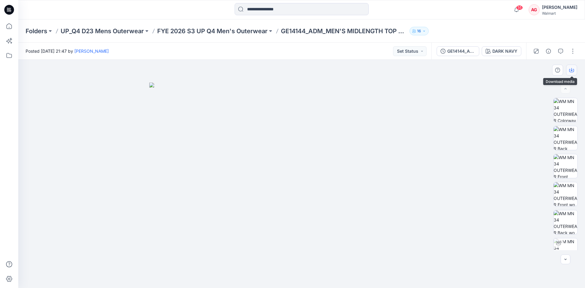
click at [573, 65] on button "button" at bounding box center [571, 70] width 11 height 11
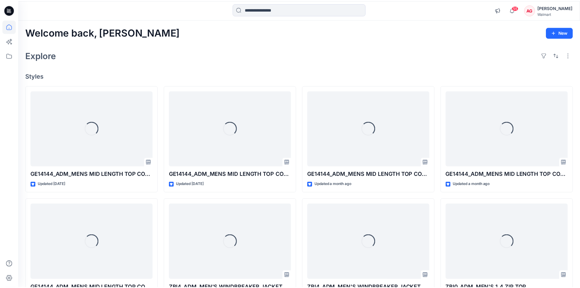
scroll to position [2041, 0]
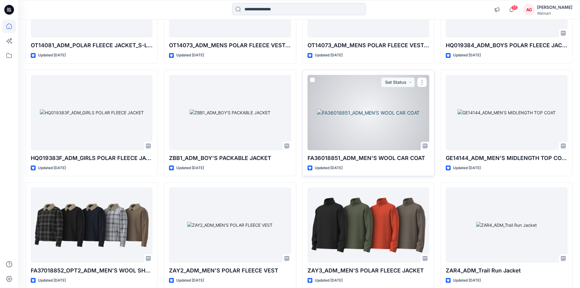
click at [376, 114] on div at bounding box center [369, 112] width 122 height 75
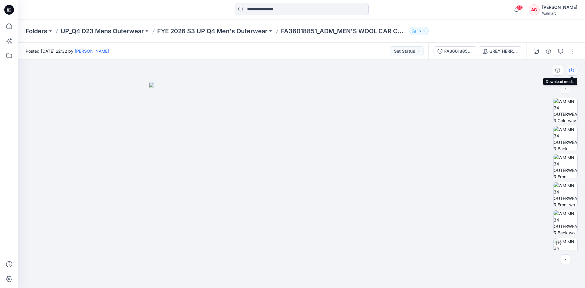
click at [571, 69] on icon "button" at bounding box center [571, 70] width 5 height 5
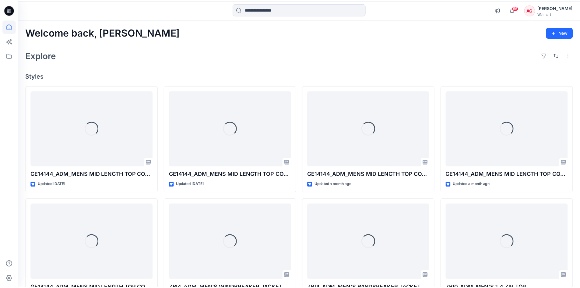
scroll to position [2041, 0]
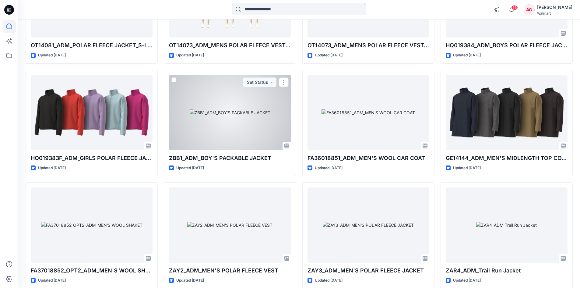
drag, startPoint x: 228, startPoint y: 123, endPoint x: 370, endPoint y: 131, distance: 141.6
click at [229, 124] on div at bounding box center [230, 112] width 122 height 75
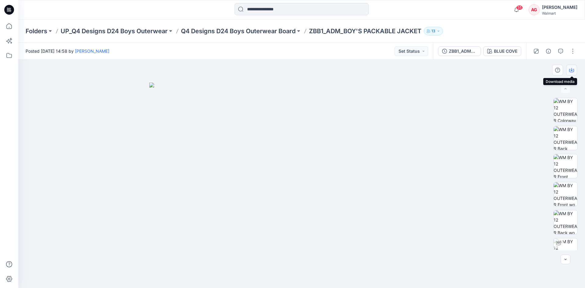
click at [571, 70] on icon "button" at bounding box center [571, 70] width 5 height 5
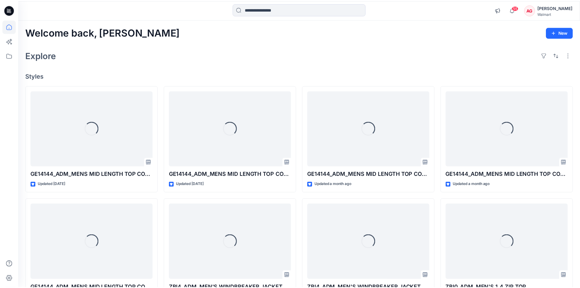
scroll to position [2041, 0]
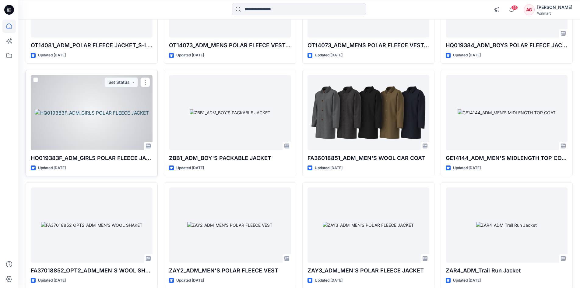
click at [103, 119] on div at bounding box center [92, 112] width 122 height 75
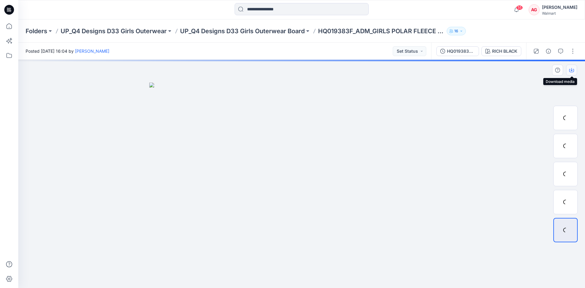
click at [572, 69] on icon "button" at bounding box center [571, 70] width 5 height 5
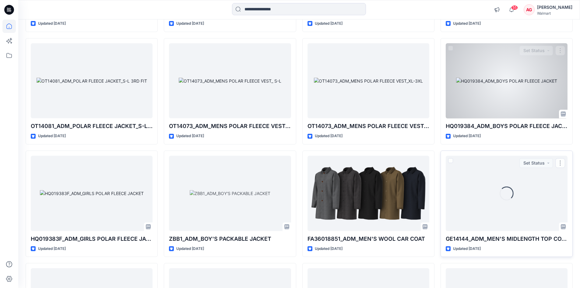
scroll to position [1949, 0]
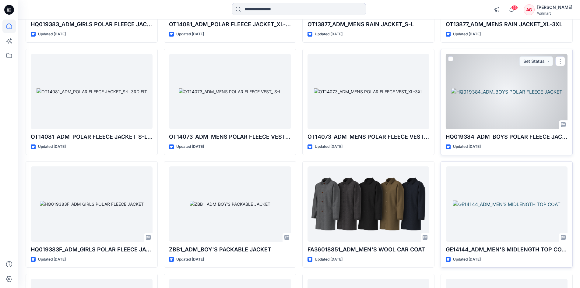
click at [501, 93] on div at bounding box center [507, 91] width 122 height 75
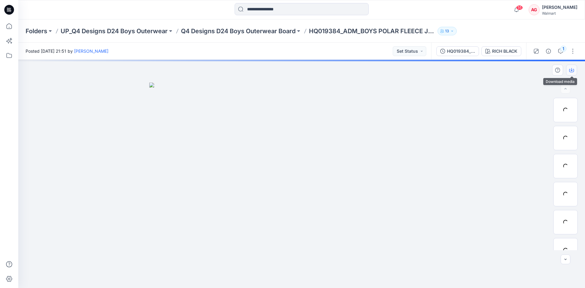
click at [572, 69] on icon "button" at bounding box center [571, 69] width 2 height 3
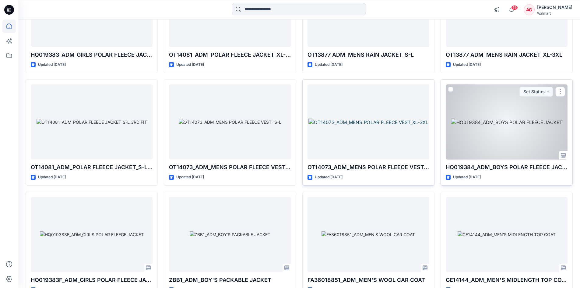
scroll to position [1827, 0]
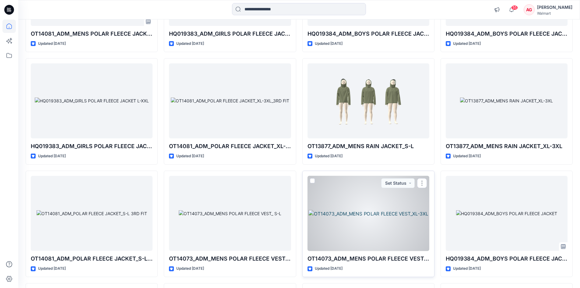
click at [408, 203] on div at bounding box center [369, 213] width 122 height 75
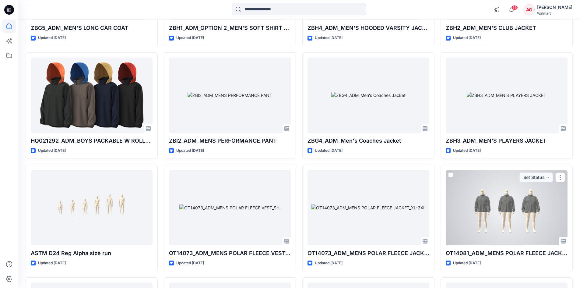
scroll to position [1492, 0]
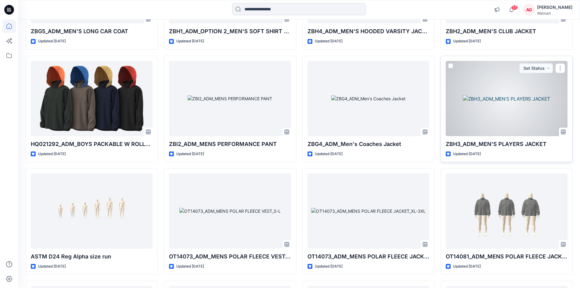
click at [458, 93] on div at bounding box center [507, 98] width 122 height 75
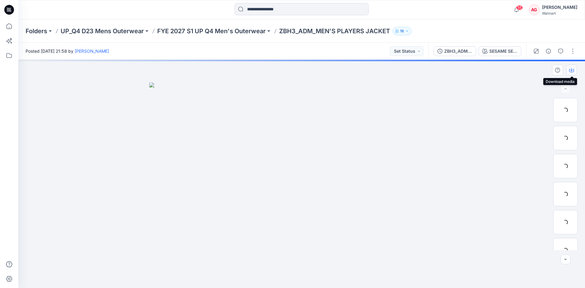
click at [570, 70] on icon "button" at bounding box center [571, 70] width 5 height 5
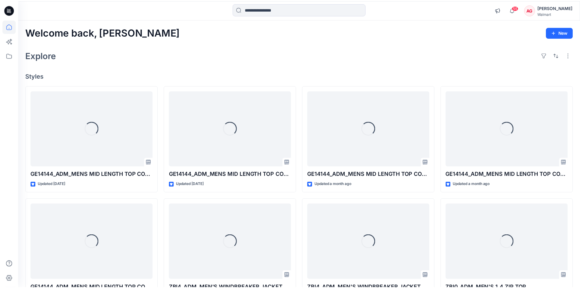
scroll to position [1492, 0]
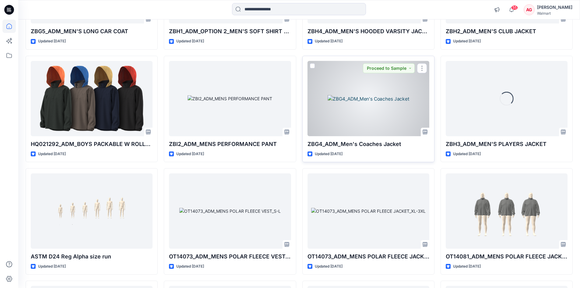
click at [388, 97] on div at bounding box center [369, 98] width 122 height 75
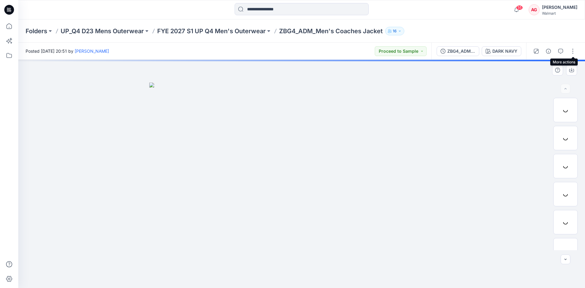
drag, startPoint x: 580, startPoint y: 53, endPoint x: 579, endPoint y: 81, distance: 28.0
click at [579, 81] on div "Posted Monday, March 31, 2025 20:51 by Andrew Gelber Proceed to Sample ZBG4_ADM…" at bounding box center [301, 165] width 567 height 245
drag, startPoint x: 573, startPoint y: 86, endPoint x: 570, endPoint y: 70, distance: 15.7
click at [573, 86] on div at bounding box center [301, 174] width 567 height 228
click at [570, 70] on icon "button" at bounding box center [571, 70] width 5 height 5
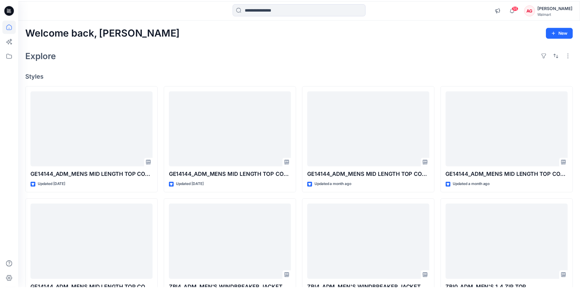
scroll to position [1492, 0]
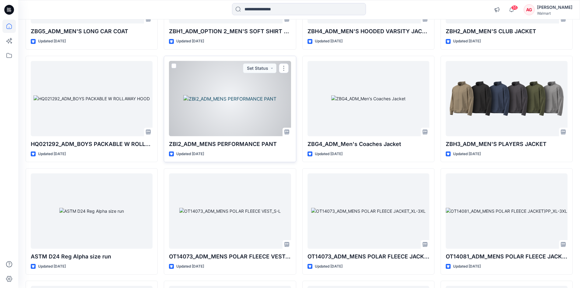
click at [235, 112] on div at bounding box center [230, 98] width 122 height 75
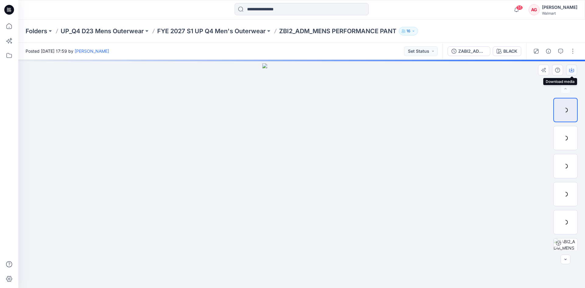
click at [573, 69] on icon "button" at bounding box center [571, 70] width 5 height 5
click at [567, 138] on div at bounding box center [565, 138] width 24 height 24
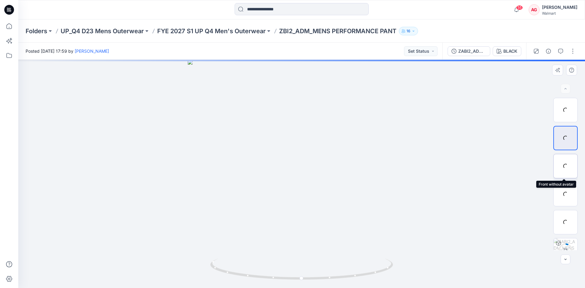
click at [563, 158] on div at bounding box center [565, 166] width 24 height 24
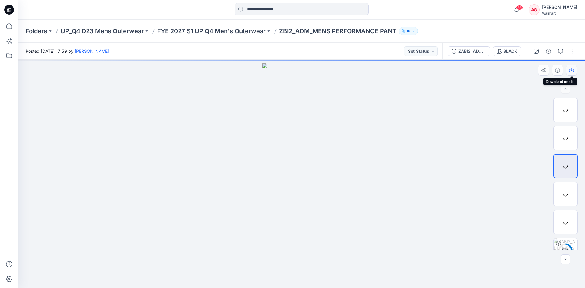
click at [574, 67] on button "button" at bounding box center [571, 70] width 11 height 11
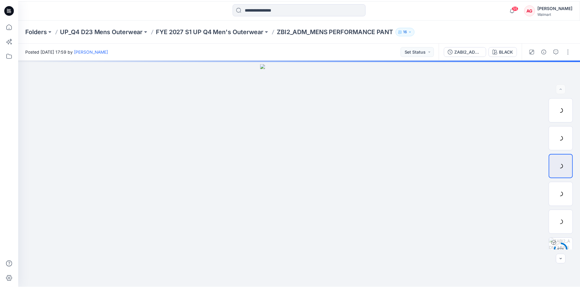
scroll to position [1492, 0]
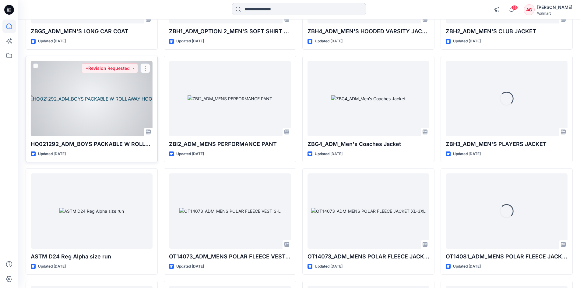
click at [93, 91] on div at bounding box center [92, 98] width 122 height 75
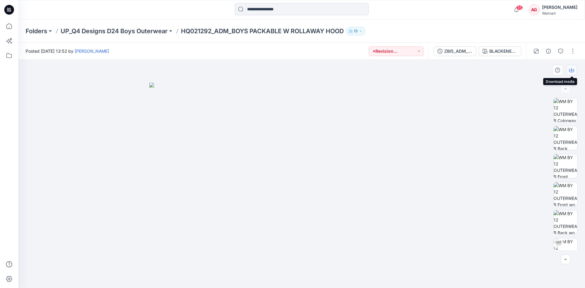
click at [571, 72] on icon "button" at bounding box center [571, 70] width 5 height 5
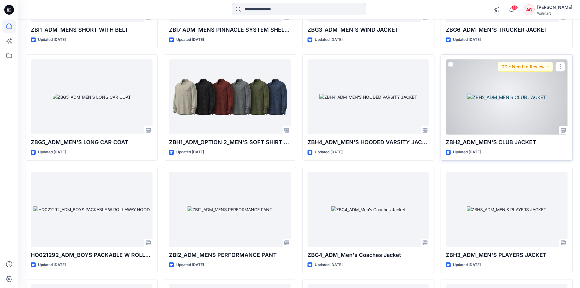
scroll to position [1370, 0]
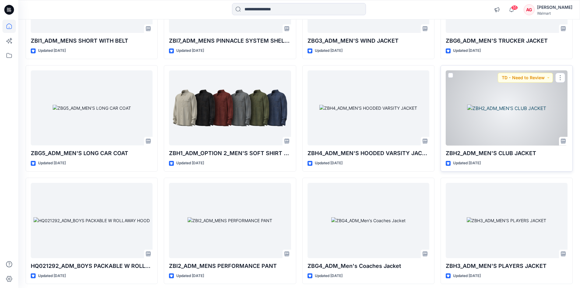
click at [510, 119] on div at bounding box center [507, 107] width 122 height 75
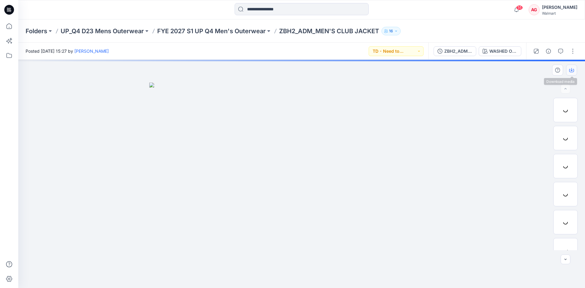
click at [572, 70] on icon "button" at bounding box center [571, 69] width 2 height 3
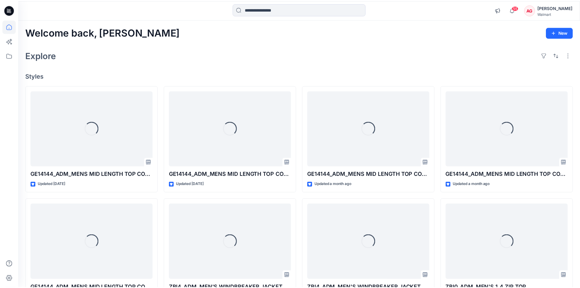
scroll to position [1370, 0]
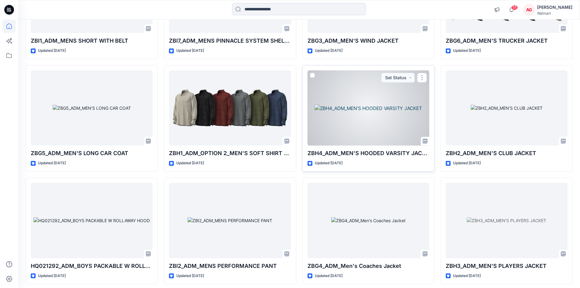
click at [392, 94] on div at bounding box center [369, 107] width 122 height 75
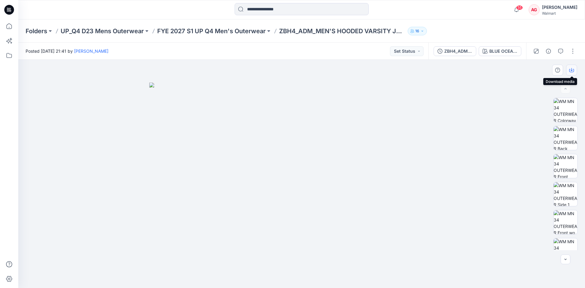
click at [572, 70] on icon "button" at bounding box center [571, 69] width 2 height 3
click at [561, 171] on img at bounding box center [566, 166] width 24 height 24
click at [571, 70] on icon "button" at bounding box center [571, 69] width 2 height 3
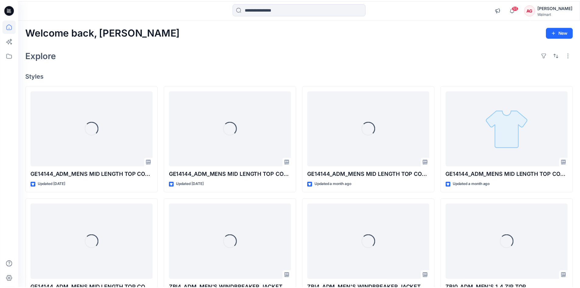
scroll to position [1370, 0]
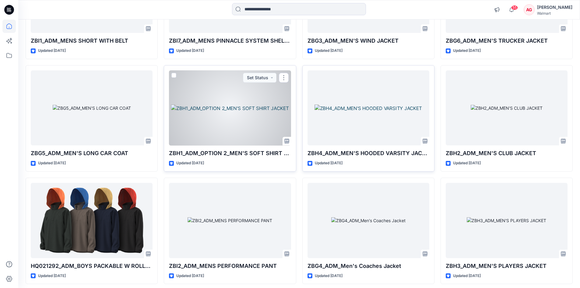
click at [245, 119] on div at bounding box center [230, 107] width 122 height 75
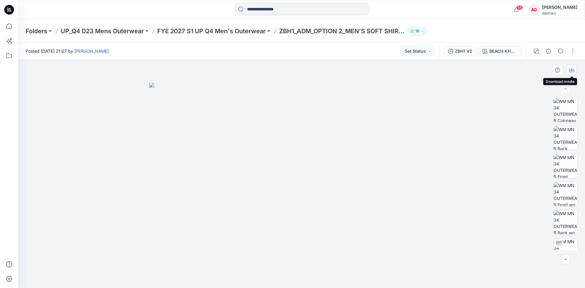
click at [571, 69] on icon "button" at bounding box center [571, 70] width 5 height 5
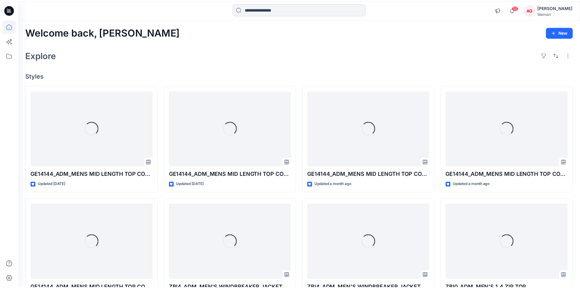
scroll to position [1370, 0]
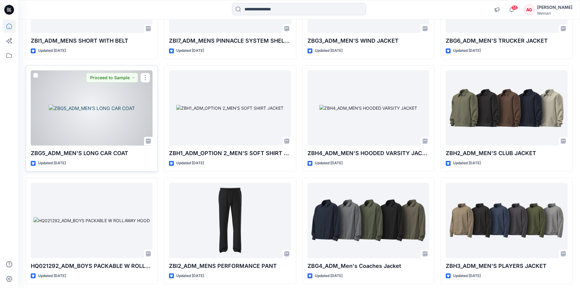
click at [66, 101] on div at bounding box center [92, 107] width 122 height 75
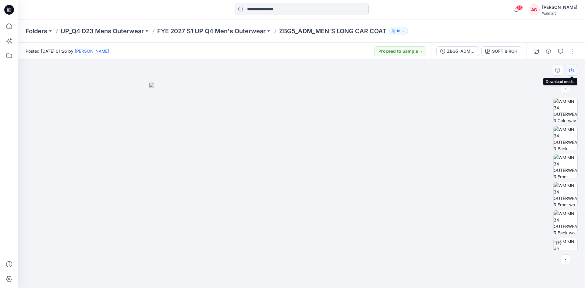
click at [573, 68] on icon "button" at bounding box center [571, 70] width 5 height 5
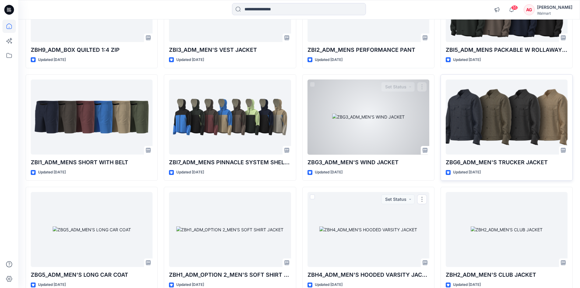
scroll to position [1248, 0]
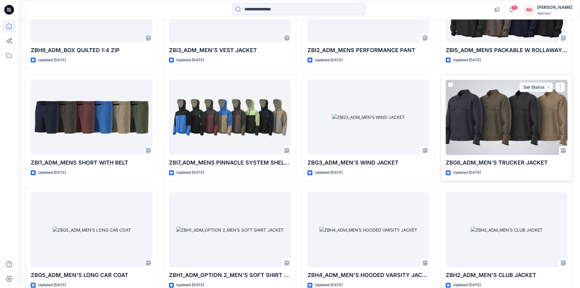
click at [473, 125] on div at bounding box center [507, 117] width 122 height 75
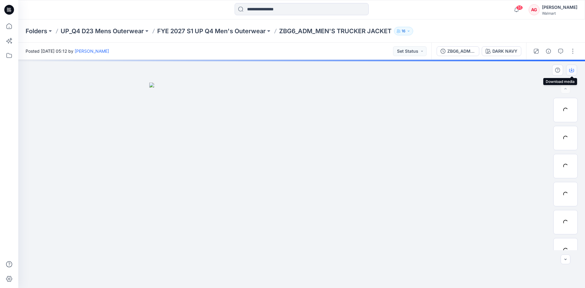
click at [573, 70] on icon "button" at bounding box center [571, 70] width 5 height 5
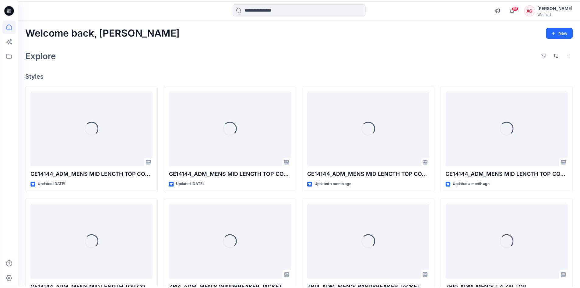
scroll to position [1248, 0]
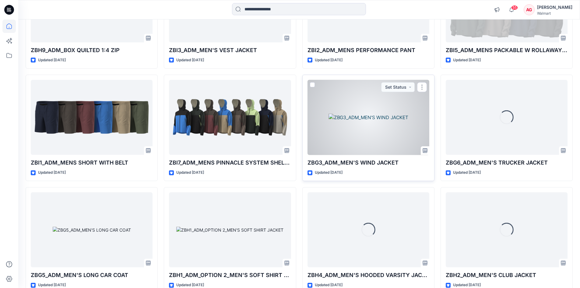
click at [387, 132] on div at bounding box center [369, 117] width 122 height 75
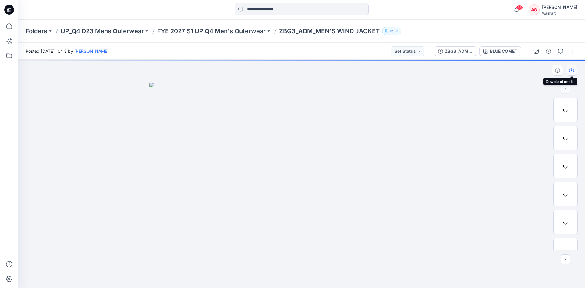
click at [571, 71] on icon "button" at bounding box center [571, 70] width 5 height 5
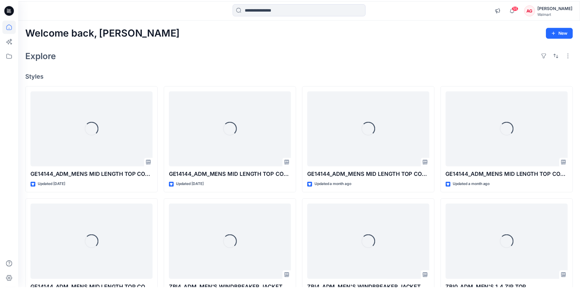
scroll to position [1248, 0]
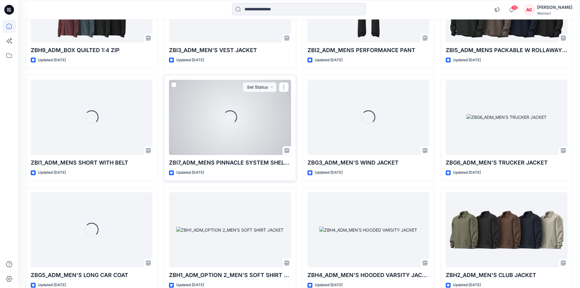
click at [231, 125] on div "Loading..." at bounding box center [230, 117] width 122 height 75
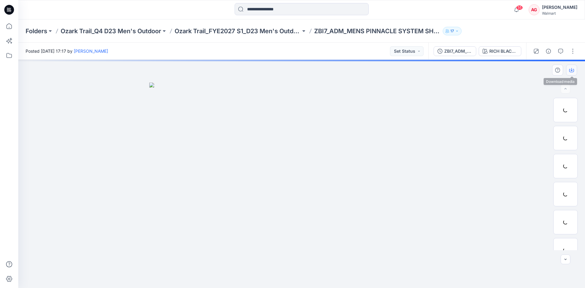
click at [570, 70] on icon "button" at bounding box center [571, 70] width 5 height 5
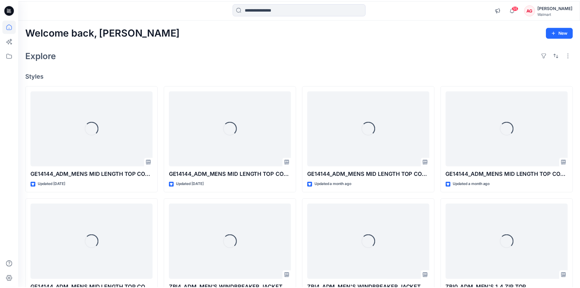
scroll to position [1248, 0]
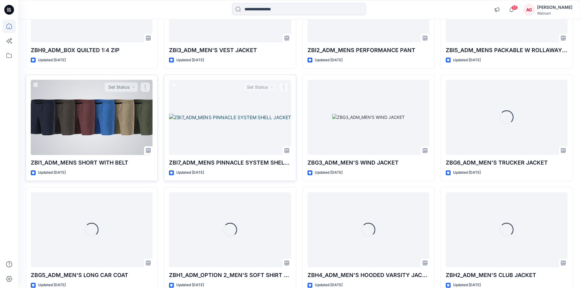
click at [114, 129] on div at bounding box center [92, 117] width 122 height 75
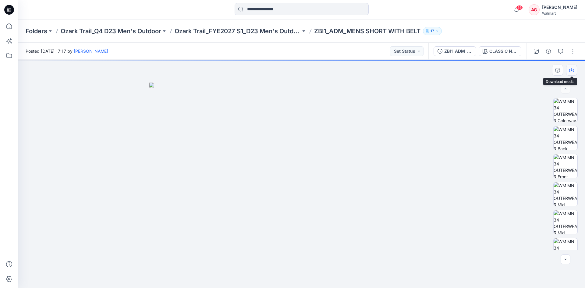
click at [572, 68] on icon "button" at bounding box center [571, 70] width 5 height 5
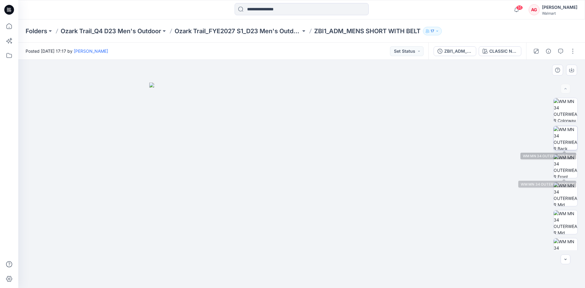
drag, startPoint x: 569, startPoint y: 160, endPoint x: 571, endPoint y: 144, distance: 16.0
click at [569, 160] on img at bounding box center [566, 166] width 24 height 24
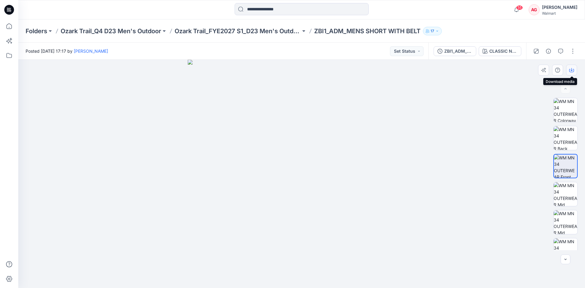
click at [571, 68] on icon "button" at bounding box center [571, 70] width 5 height 5
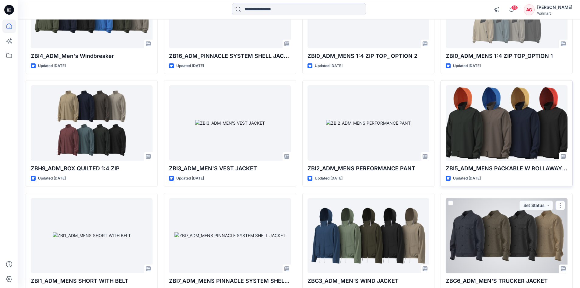
scroll to position [1127, 0]
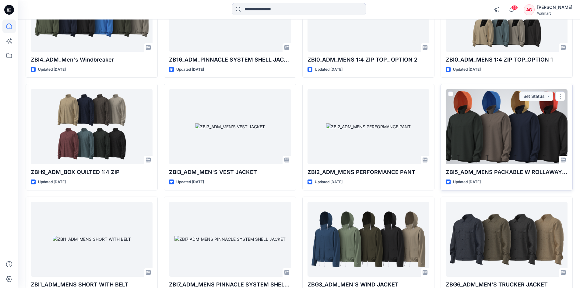
click at [505, 151] on div at bounding box center [507, 126] width 122 height 75
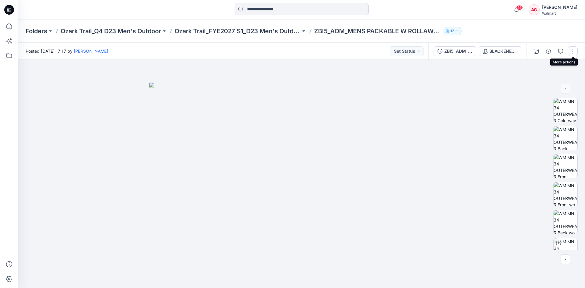
click at [571, 52] on button "button" at bounding box center [573, 51] width 10 height 10
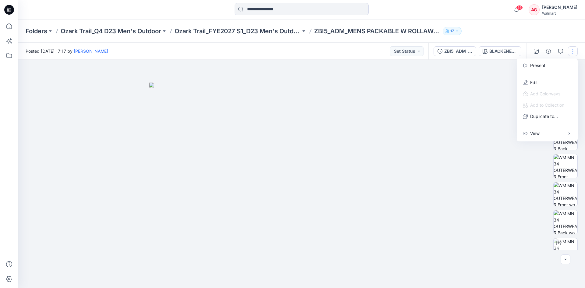
click at [462, 105] on div at bounding box center [301, 174] width 567 height 228
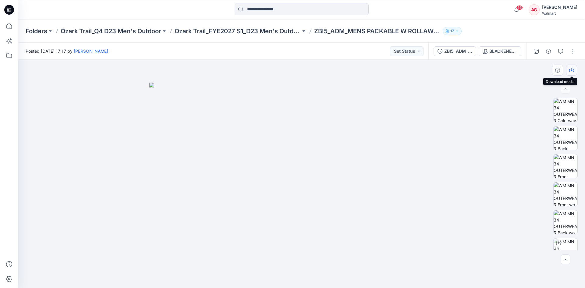
click at [571, 67] on button "button" at bounding box center [571, 70] width 11 height 11
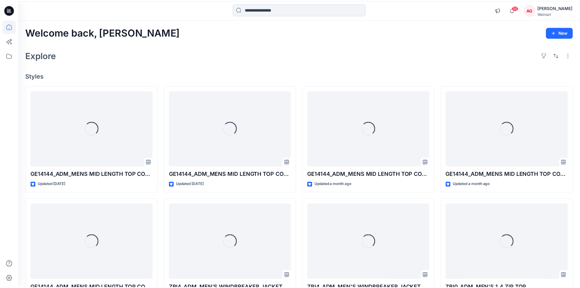
scroll to position [1127, 0]
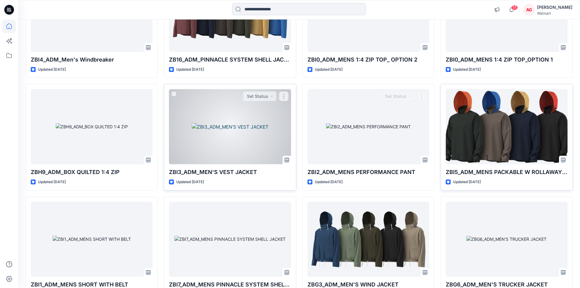
click at [226, 147] on div at bounding box center [230, 126] width 122 height 75
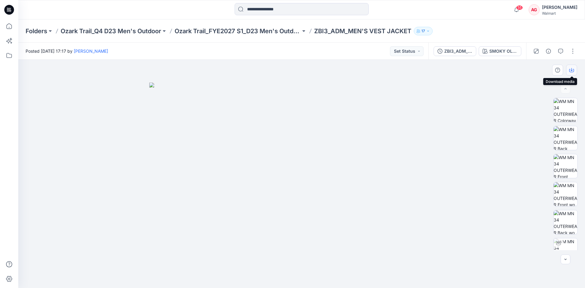
click at [570, 72] on icon "button" at bounding box center [571, 70] width 5 height 3
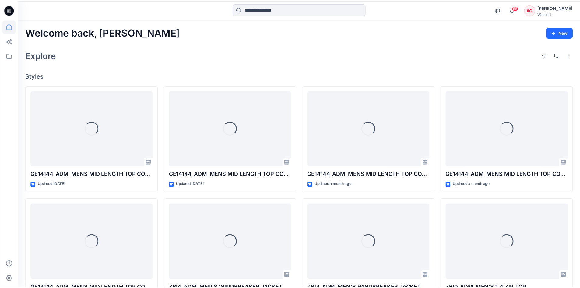
scroll to position [1127, 0]
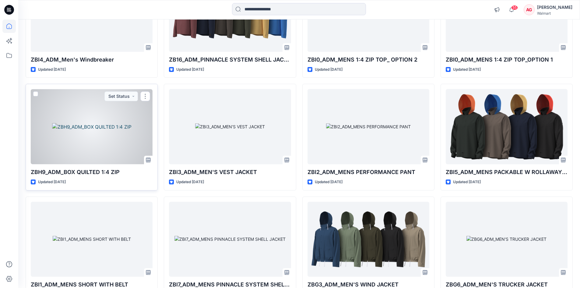
click at [110, 145] on div at bounding box center [92, 126] width 122 height 75
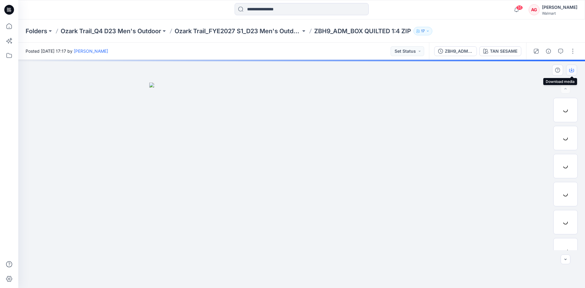
click at [573, 69] on icon "button" at bounding box center [571, 70] width 5 height 5
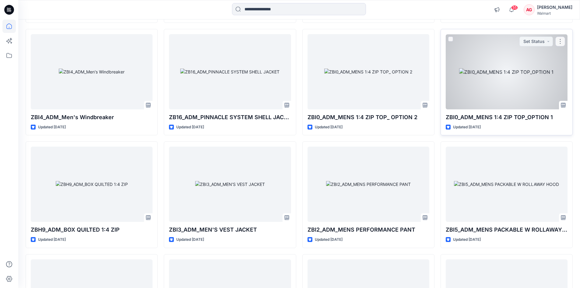
scroll to position [1066, 0]
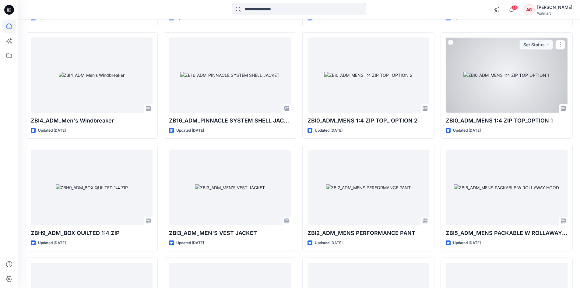
click at [532, 93] on div at bounding box center [507, 74] width 122 height 75
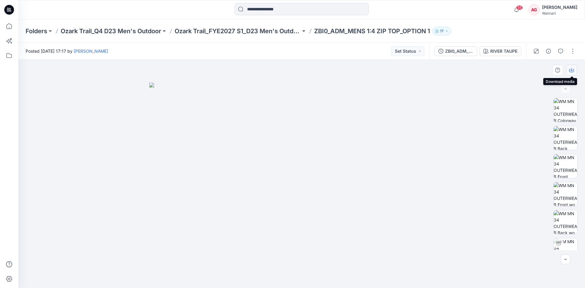
click at [571, 69] on icon "button" at bounding box center [571, 70] width 5 height 5
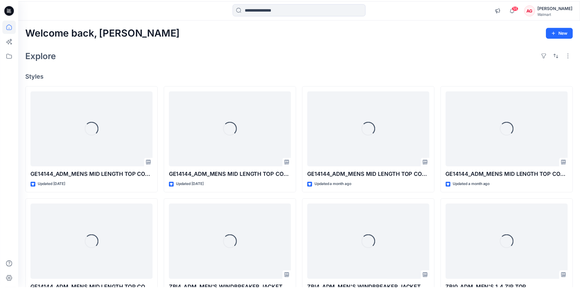
scroll to position [1066, 0]
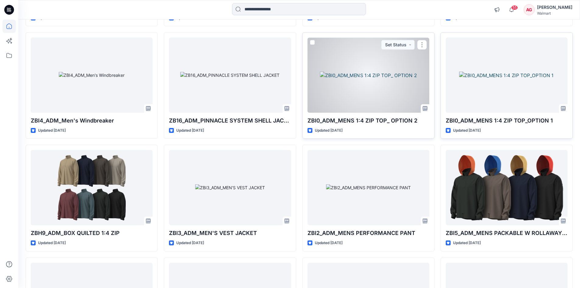
click at [393, 91] on div at bounding box center [369, 74] width 122 height 75
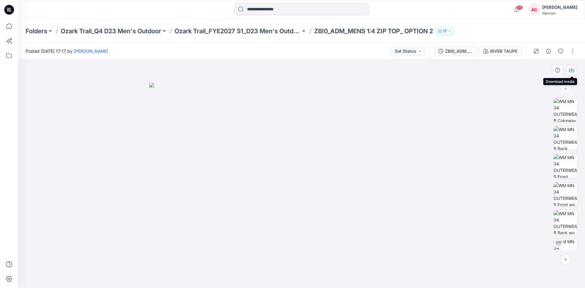
click at [571, 69] on icon "button" at bounding box center [571, 70] width 5 height 5
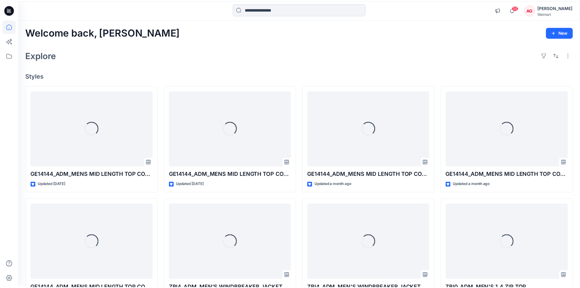
scroll to position [1066, 0]
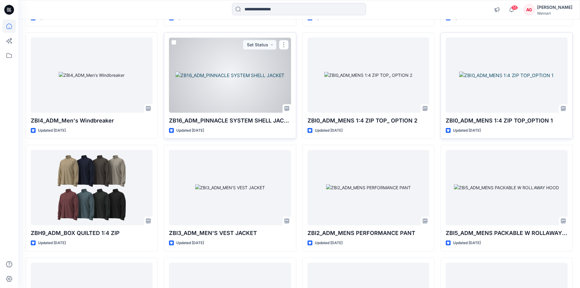
click at [248, 90] on div at bounding box center [230, 74] width 122 height 75
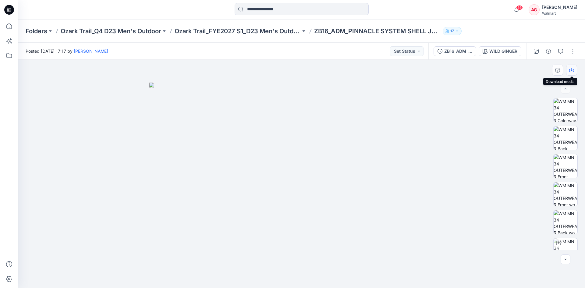
click at [574, 73] on button "button" at bounding box center [571, 70] width 11 height 11
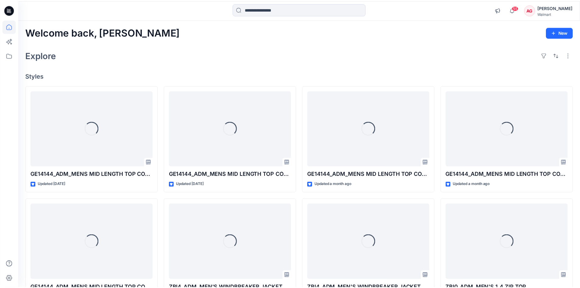
scroll to position [1066, 0]
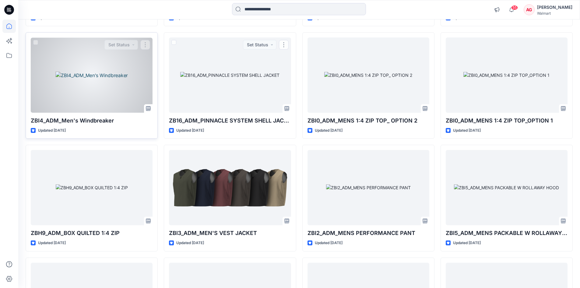
click at [115, 91] on div at bounding box center [92, 74] width 122 height 75
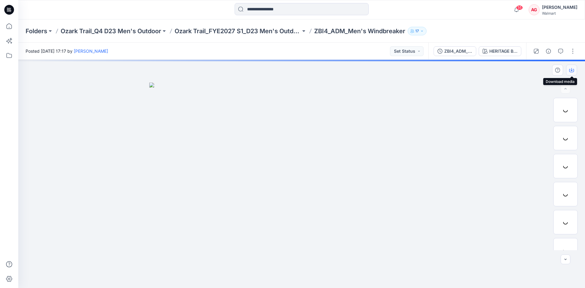
click at [572, 70] on icon "button" at bounding box center [571, 70] width 5 height 5
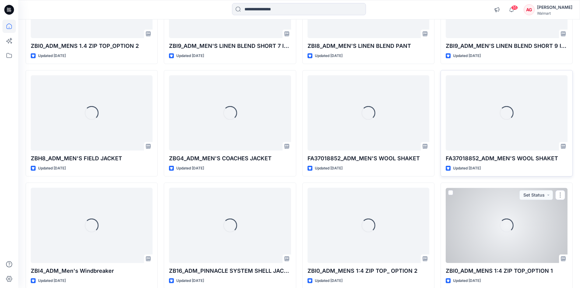
scroll to position [913, 0]
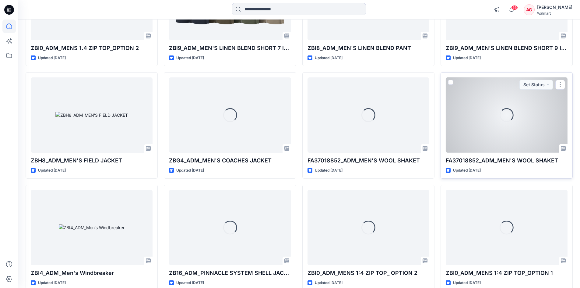
click at [525, 130] on div "Loading..." at bounding box center [507, 114] width 122 height 75
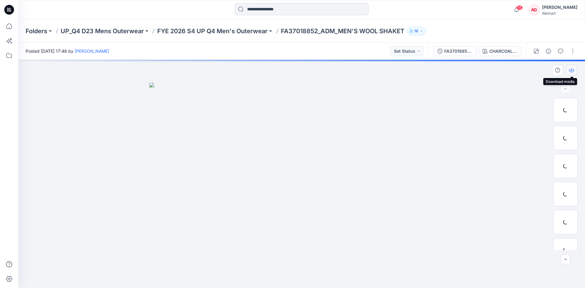
click at [575, 70] on button "button" at bounding box center [571, 70] width 11 height 11
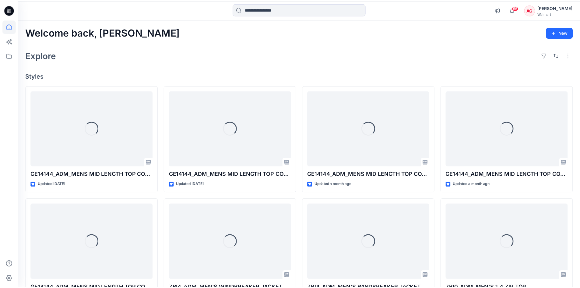
scroll to position [913, 0]
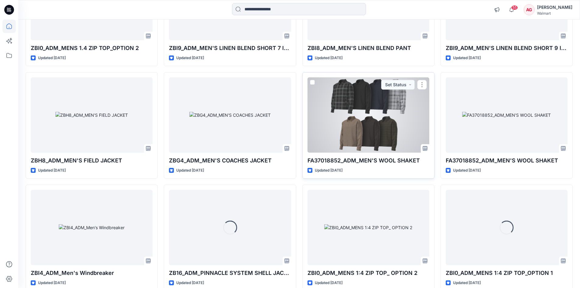
click at [387, 113] on div at bounding box center [369, 114] width 122 height 75
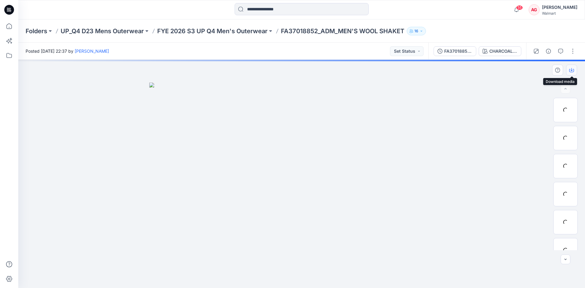
click at [573, 72] on icon "button" at bounding box center [571, 70] width 5 height 3
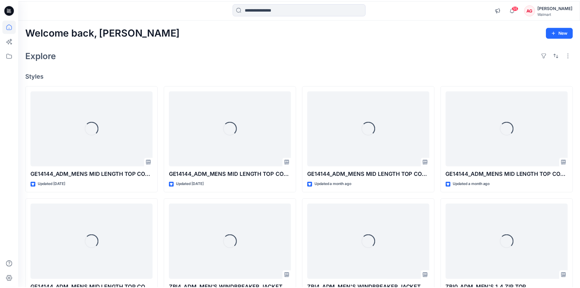
scroll to position [913, 0]
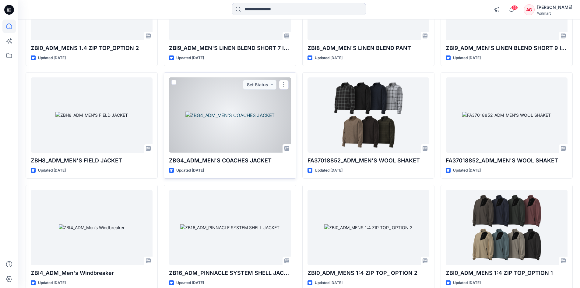
click at [215, 112] on div at bounding box center [230, 114] width 122 height 75
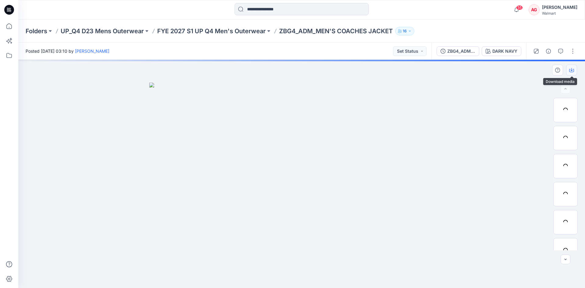
click at [570, 69] on icon "button" at bounding box center [571, 70] width 5 height 5
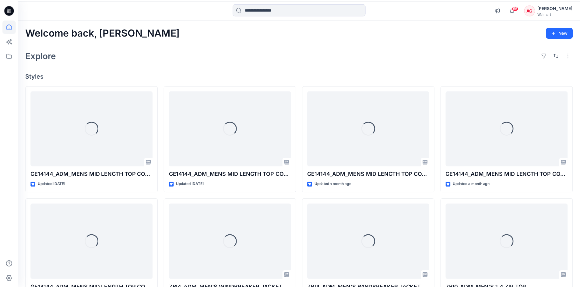
scroll to position [913, 0]
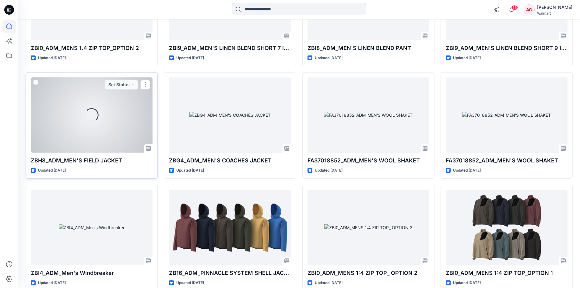
click at [138, 114] on div "Loading..." at bounding box center [92, 114] width 122 height 75
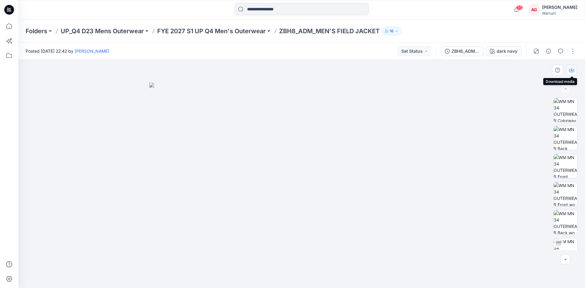
click at [572, 69] on icon "button" at bounding box center [571, 70] width 5 height 5
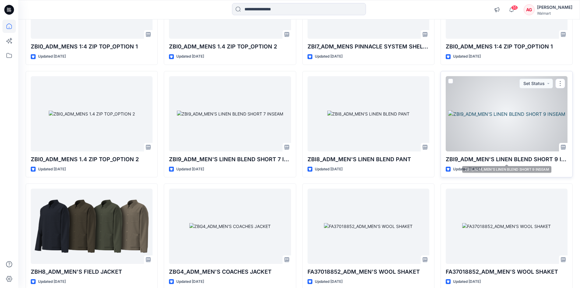
scroll to position [791, 0]
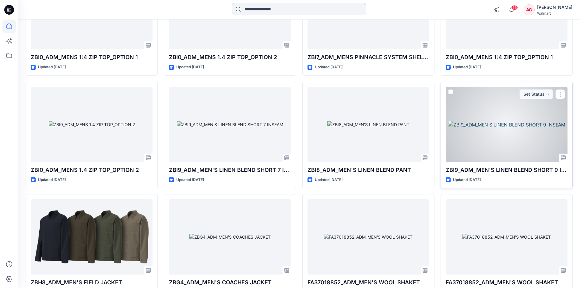
click at [526, 130] on div at bounding box center [507, 124] width 122 height 75
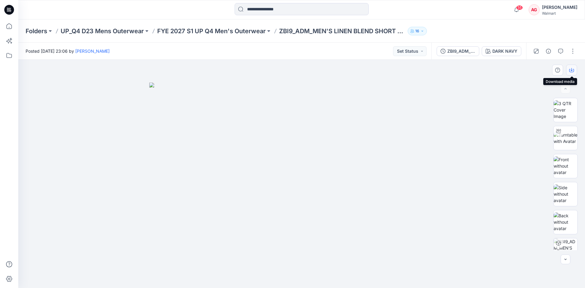
click at [570, 65] on button "button" at bounding box center [571, 70] width 11 height 11
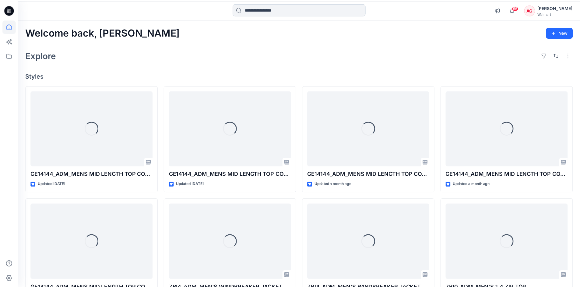
scroll to position [791, 0]
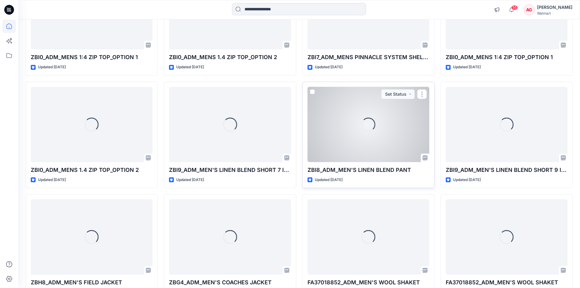
click at [395, 115] on div "Loading..." at bounding box center [369, 124] width 122 height 75
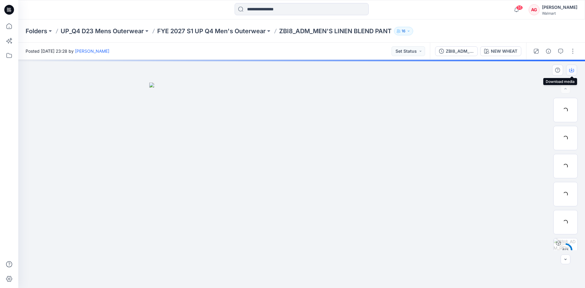
click at [572, 69] on icon "button" at bounding box center [571, 69] width 2 height 3
click at [575, 70] on button "button" at bounding box center [571, 70] width 11 height 11
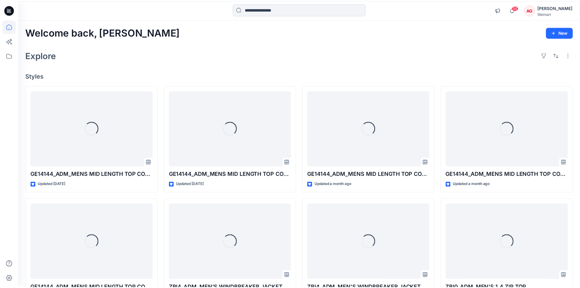
scroll to position [791, 0]
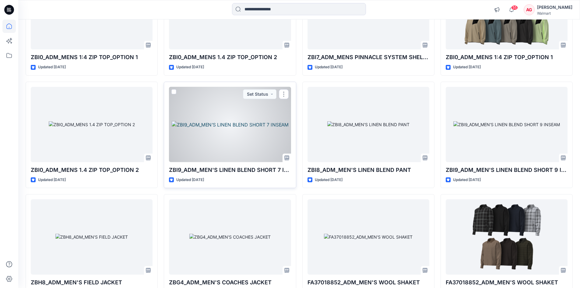
click at [222, 111] on div at bounding box center [230, 124] width 122 height 75
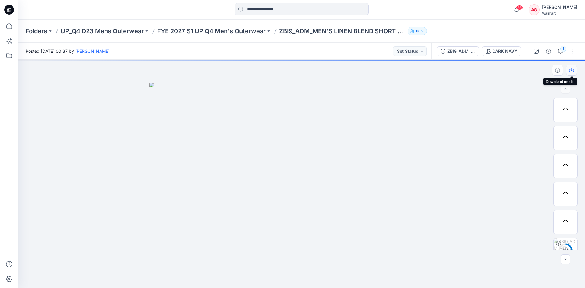
click at [574, 68] on button "button" at bounding box center [571, 70] width 11 height 11
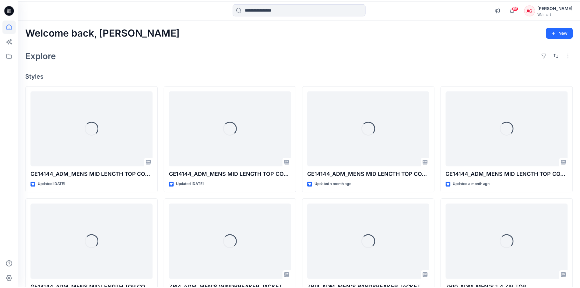
scroll to position [791, 0]
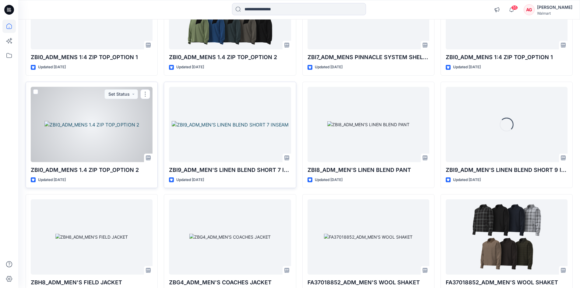
click at [114, 123] on div at bounding box center [92, 124] width 122 height 75
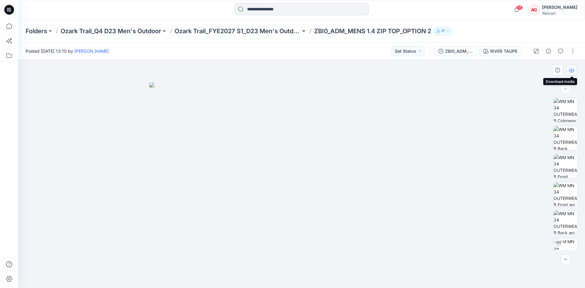
click at [571, 71] on icon "button" at bounding box center [571, 70] width 5 height 5
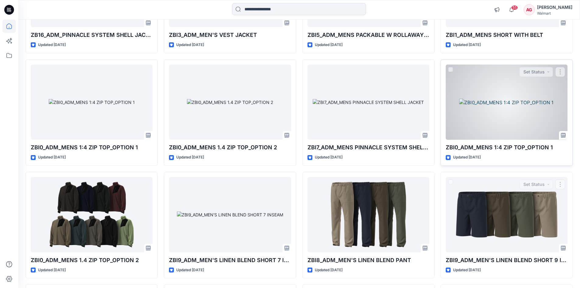
scroll to position [700, 0]
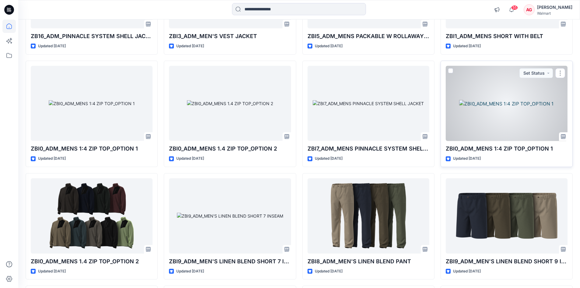
click at [525, 111] on div at bounding box center [507, 103] width 122 height 75
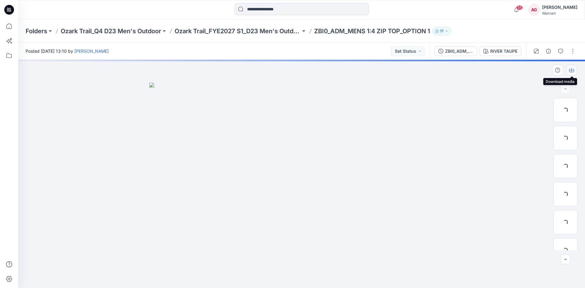
click at [573, 69] on icon "button" at bounding box center [571, 70] width 5 height 5
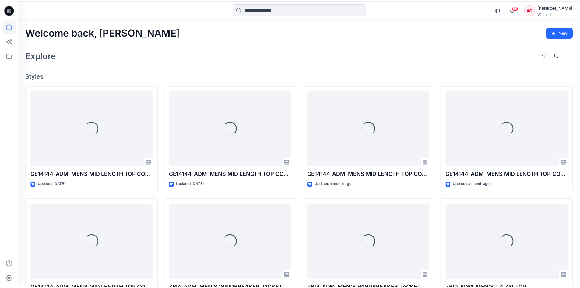
scroll to position [700, 0]
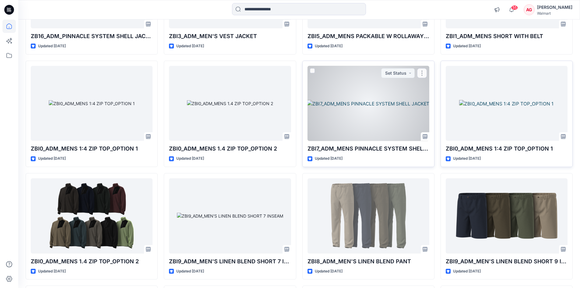
click at [400, 100] on div at bounding box center [369, 103] width 122 height 75
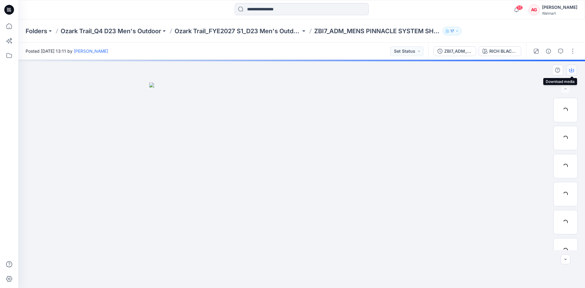
click at [572, 71] on icon "button" at bounding box center [571, 70] width 5 height 5
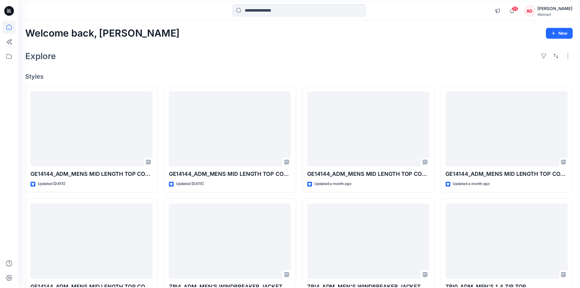
scroll to position [700, 0]
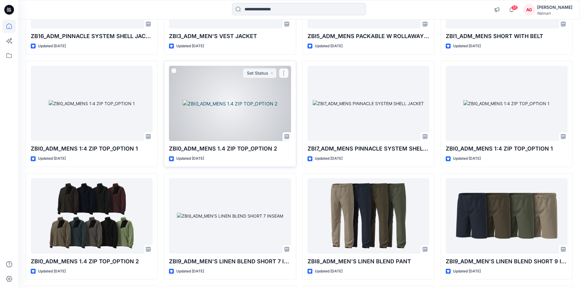
click at [216, 98] on div at bounding box center [230, 103] width 122 height 75
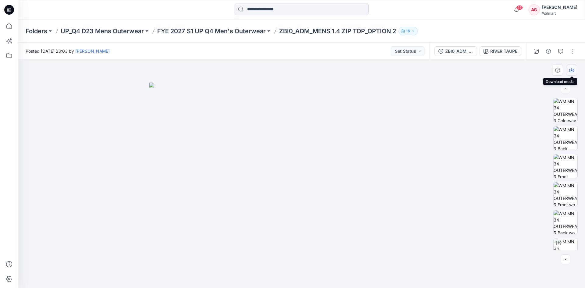
click at [571, 69] on icon "button" at bounding box center [571, 70] width 5 height 5
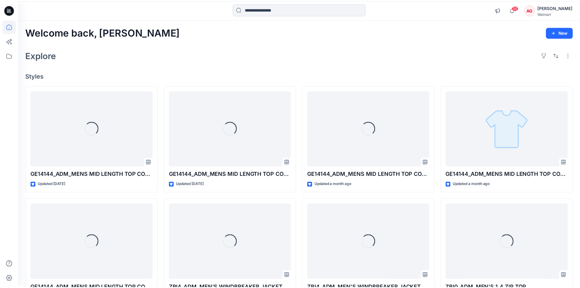
scroll to position [700, 0]
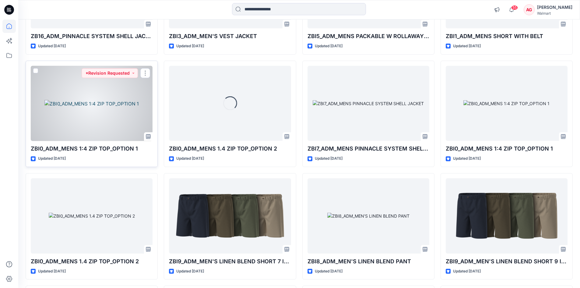
click at [127, 102] on div at bounding box center [92, 103] width 122 height 75
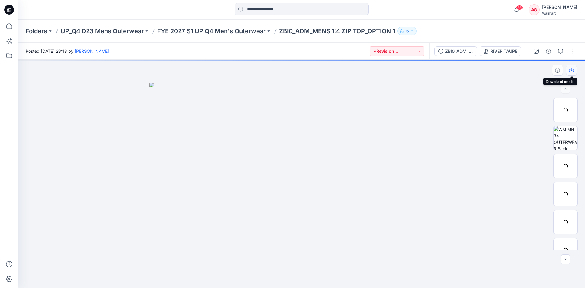
click at [569, 70] on button "button" at bounding box center [571, 70] width 11 height 11
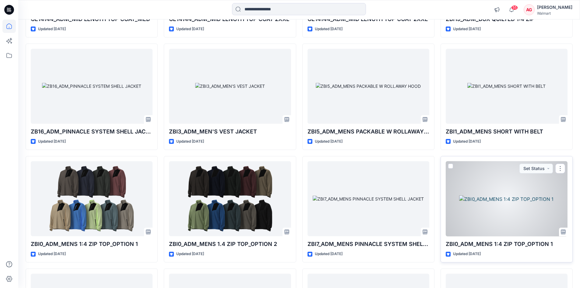
scroll to position [578, 0]
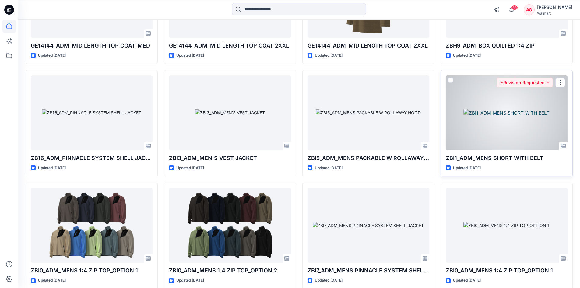
click at [520, 118] on div at bounding box center [507, 112] width 122 height 75
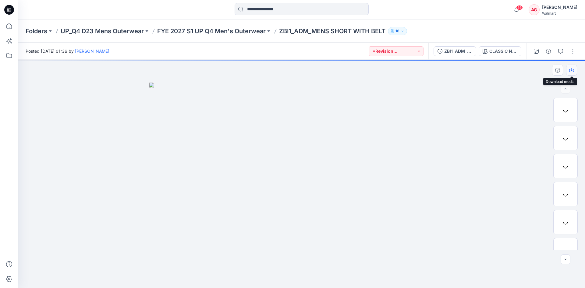
click at [572, 71] on icon "button" at bounding box center [571, 69] width 2 height 3
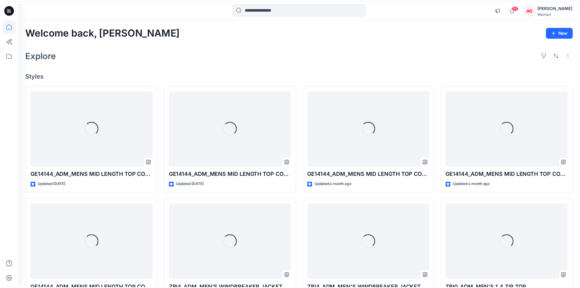
scroll to position [578, 0]
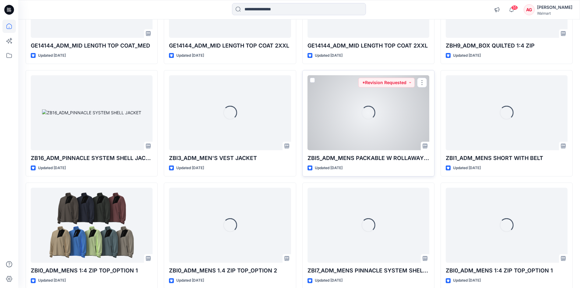
click at [371, 115] on div "Loading..." at bounding box center [368, 112] width 15 height 15
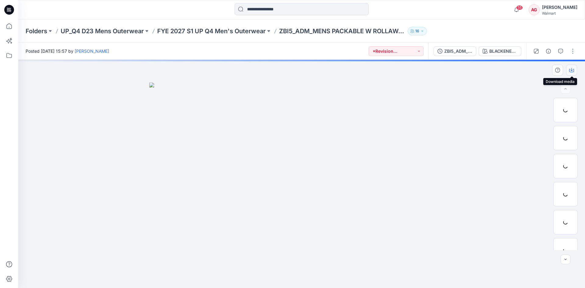
click at [572, 68] on icon "button" at bounding box center [571, 70] width 5 height 5
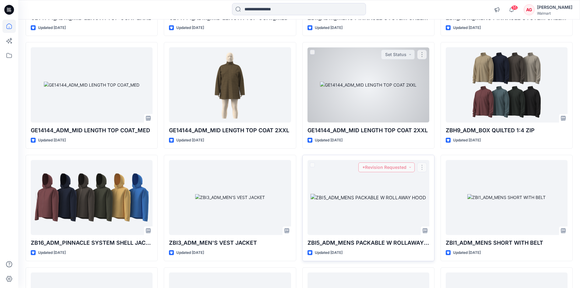
scroll to position [426, 0]
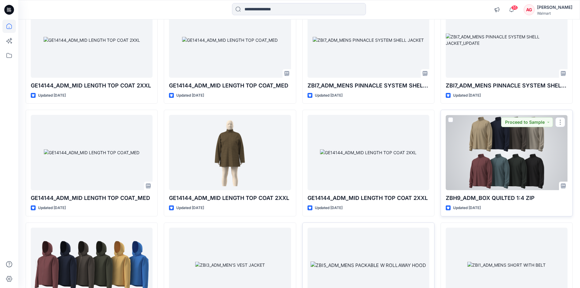
click at [537, 165] on div at bounding box center [507, 152] width 122 height 75
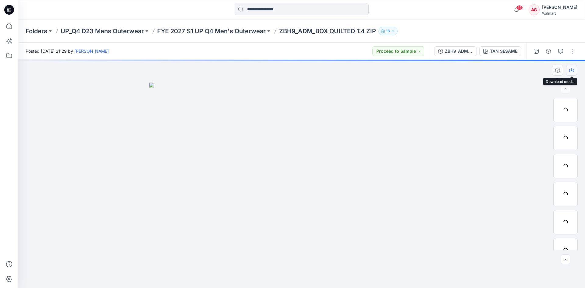
click at [571, 68] on icon "button" at bounding box center [571, 70] width 5 height 5
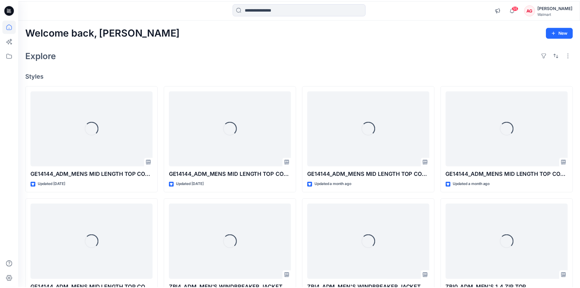
scroll to position [426, 0]
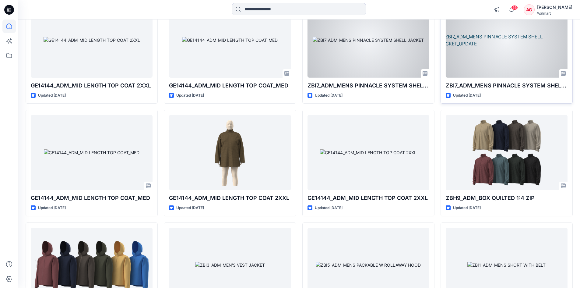
click at [502, 54] on div at bounding box center [507, 39] width 122 height 75
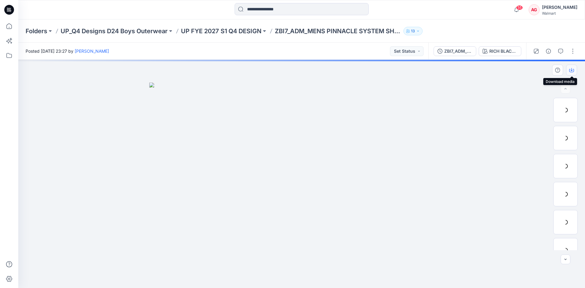
click at [574, 69] on button "button" at bounding box center [571, 70] width 11 height 11
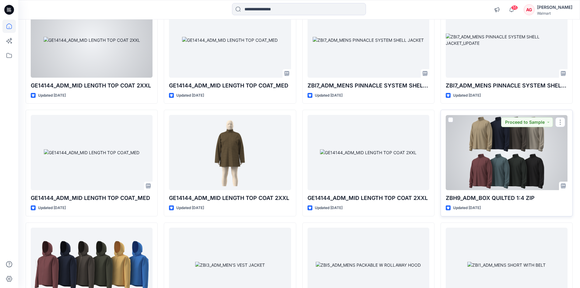
scroll to position [365, 0]
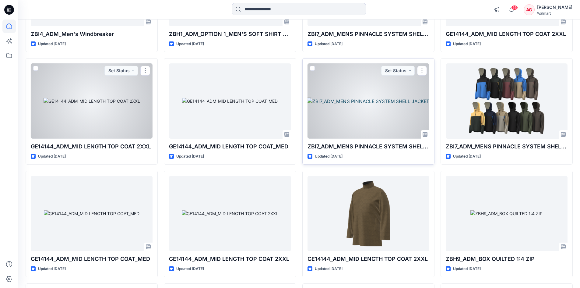
click at [393, 109] on div at bounding box center [369, 100] width 122 height 75
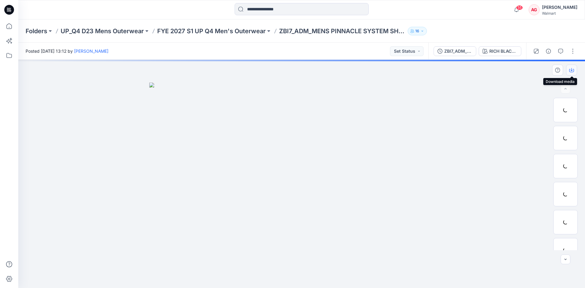
click at [570, 69] on icon "button" at bounding box center [571, 70] width 5 height 5
click at [572, 169] on div at bounding box center [565, 166] width 24 height 24
click at [570, 69] on icon "button" at bounding box center [571, 70] width 5 height 5
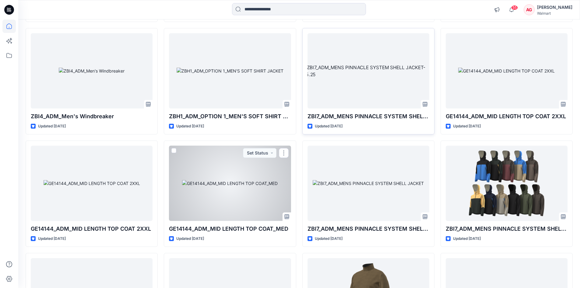
scroll to position [273, 0]
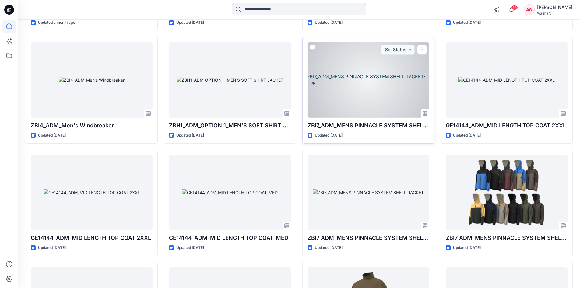
click at [394, 91] on div at bounding box center [369, 79] width 122 height 75
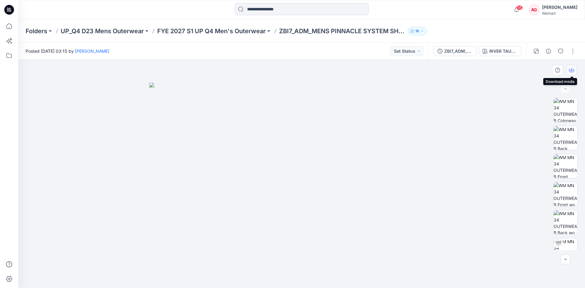
click at [570, 70] on icon "button" at bounding box center [571, 70] width 5 height 5
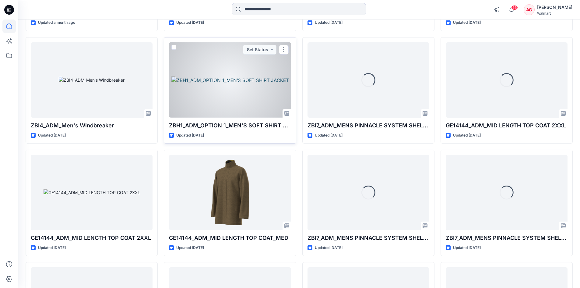
scroll to position [243, 0]
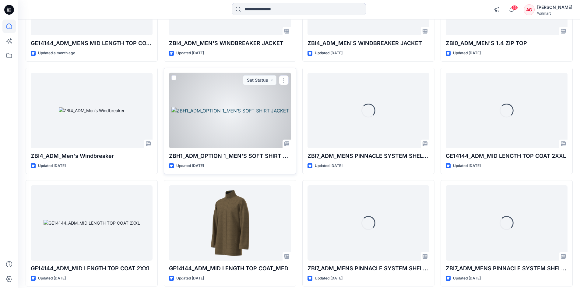
click at [258, 110] on div at bounding box center [230, 110] width 122 height 75
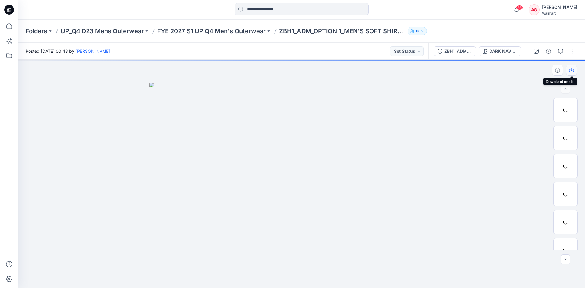
click at [570, 70] on icon "button" at bounding box center [571, 70] width 5 height 5
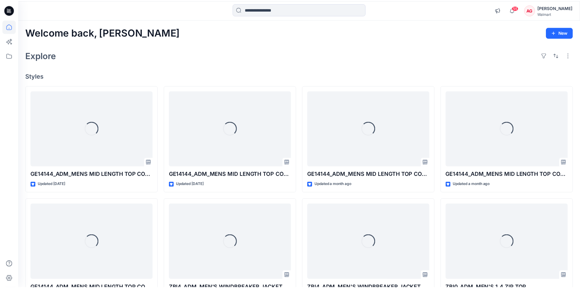
scroll to position [243, 0]
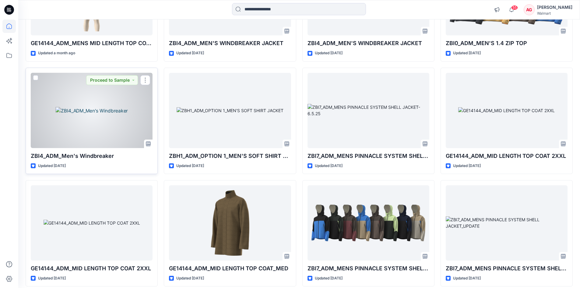
click at [120, 109] on div at bounding box center [92, 110] width 122 height 75
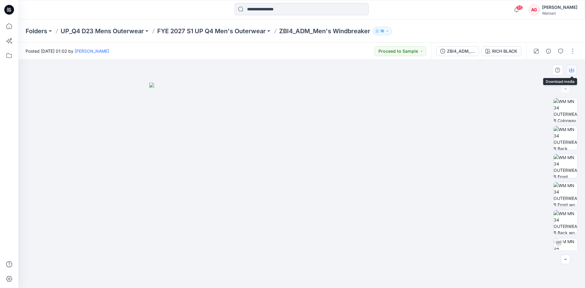
click at [572, 67] on button "button" at bounding box center [571, 70] width 11 height 11
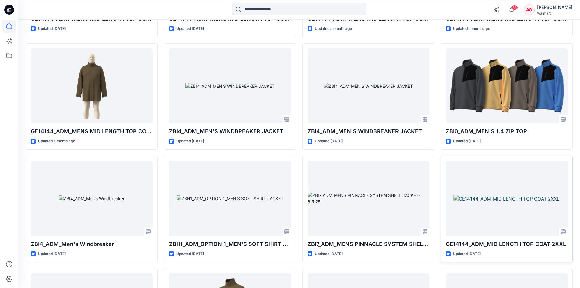
scroll to position [151, 0]
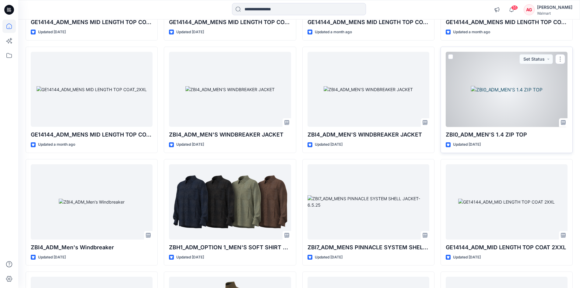
click at [503, 105] on div at bounding box center [507, 89] width 122 height 75
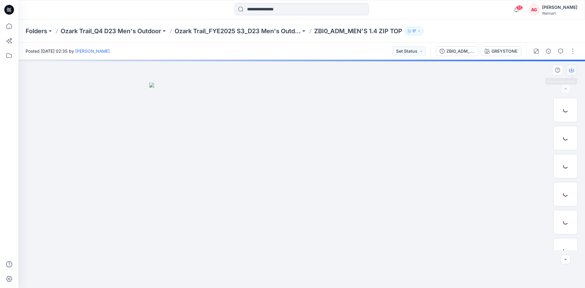
click at [572, 70] on icon "button" at bounding box center [571, 69] width 2 height 3
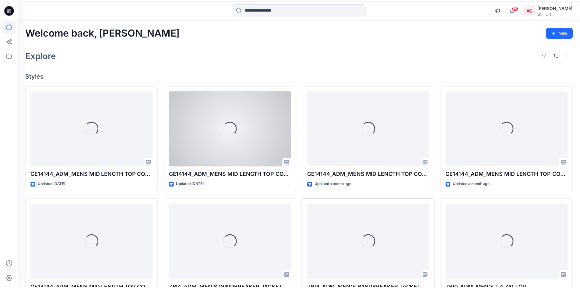
scroll to position [151, 0]
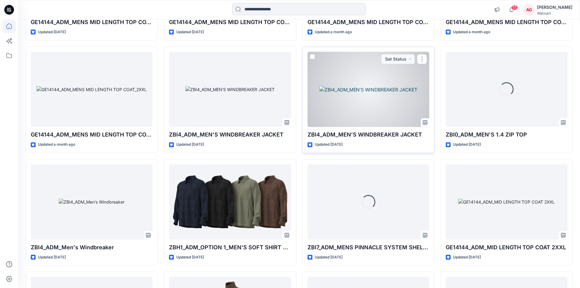
click at [367, 96] on div at bounding box center [369, 89] width 122 height 75
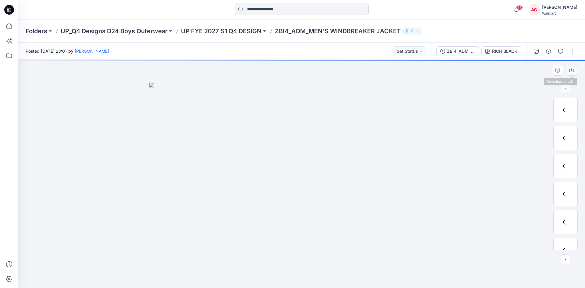
click at [571, 69] on icon "button" at bounding box center [571, 70] width 5 height 5
